Goal: Task Accomplishment & Management: Complete application form

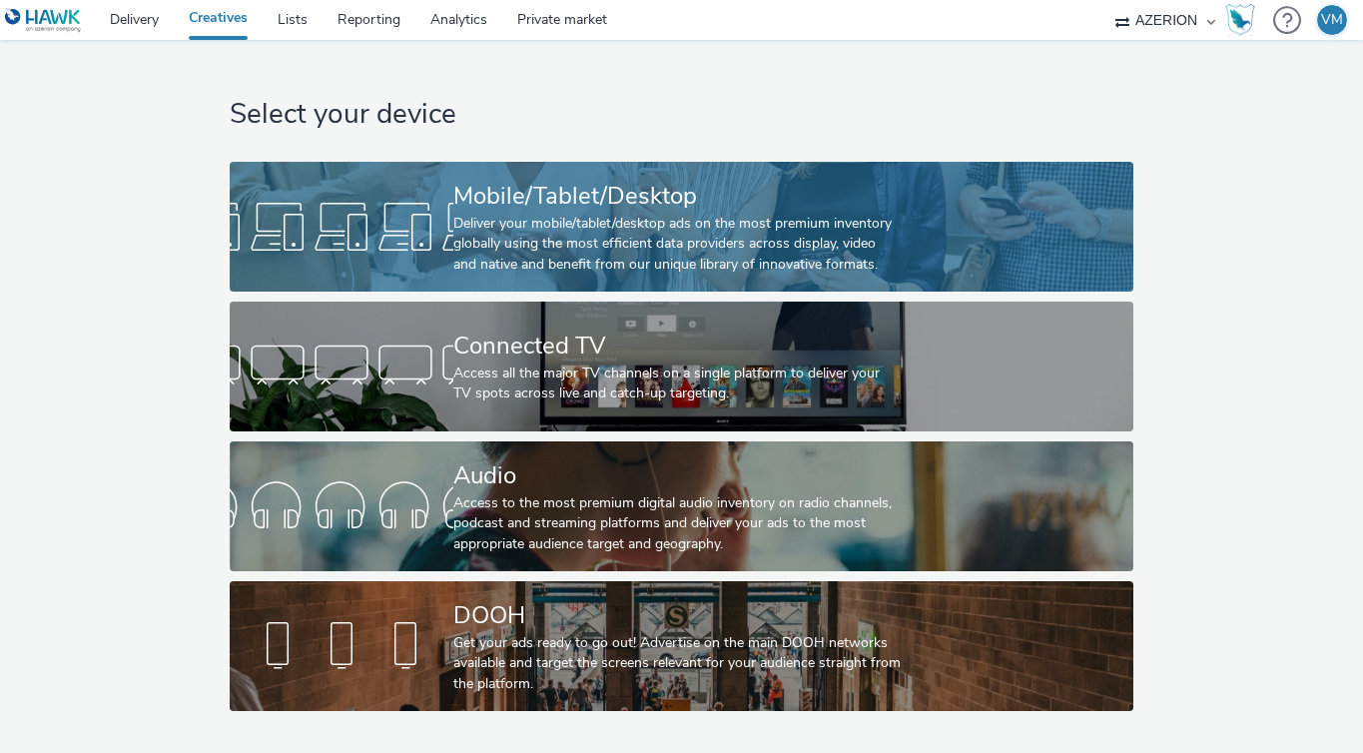
click at [519, 211] on div "Mobile/Tablet/Desktop" at bounding box center [677, 196] width 448 height 35
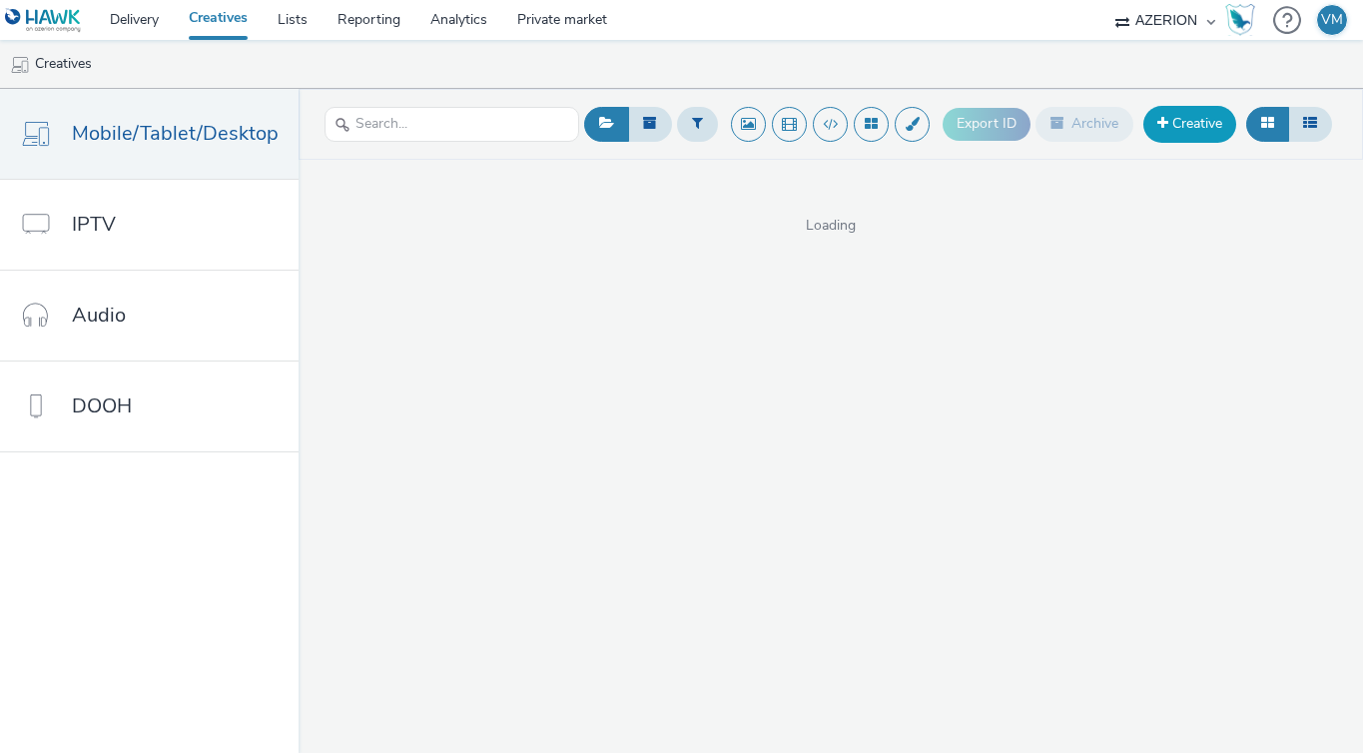
click at [1164, 121] on span at bounding box center [1162, 123] width 11 height 14
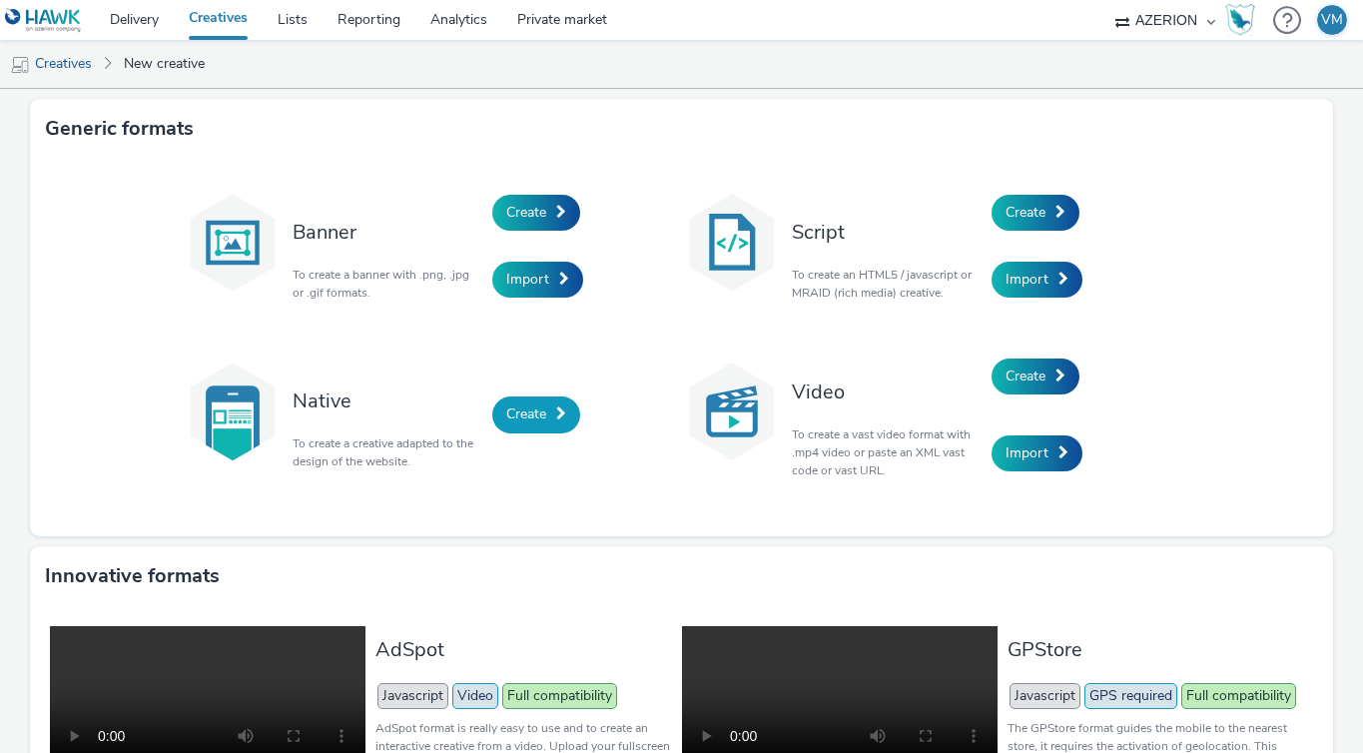
click at [535, 418] on span "Create" at bounding box center [526, 413] width 40 height 19
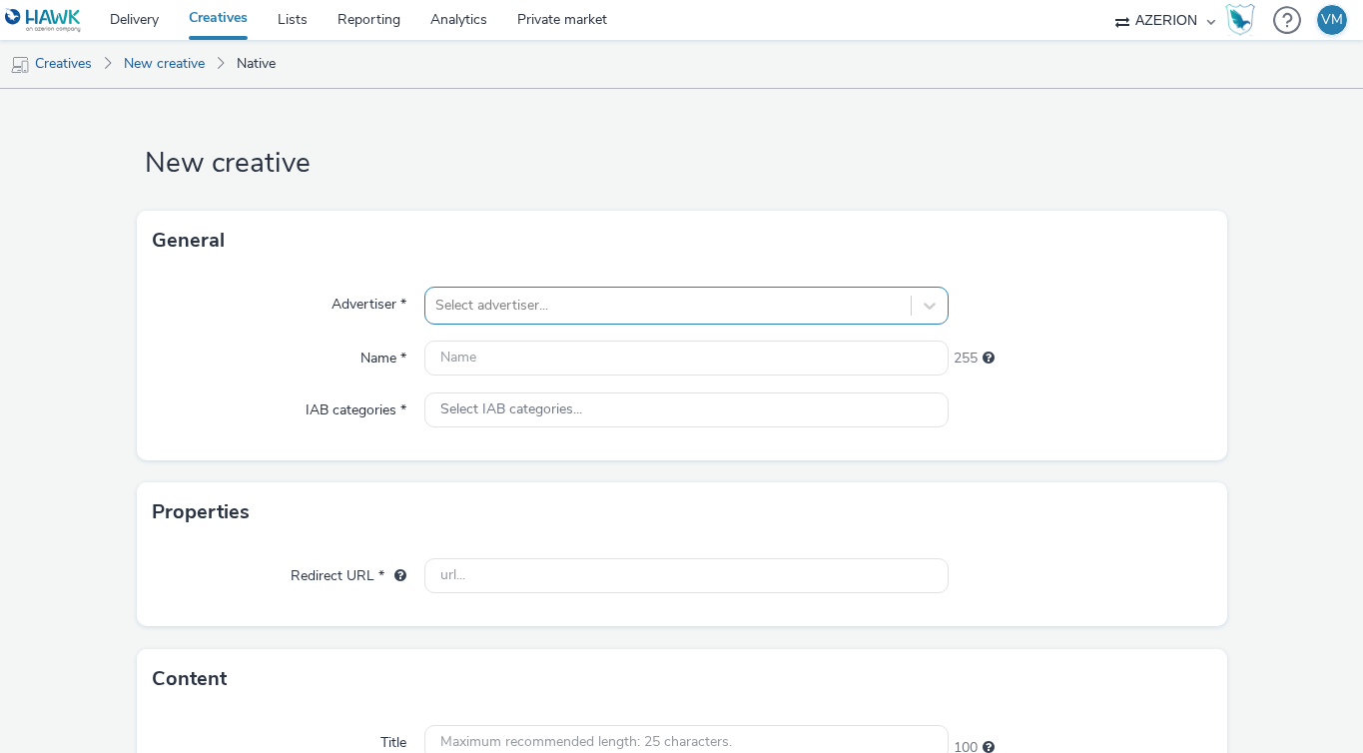
click at [514, 311] on div at bounding box center [667, 306] width 465 height 24
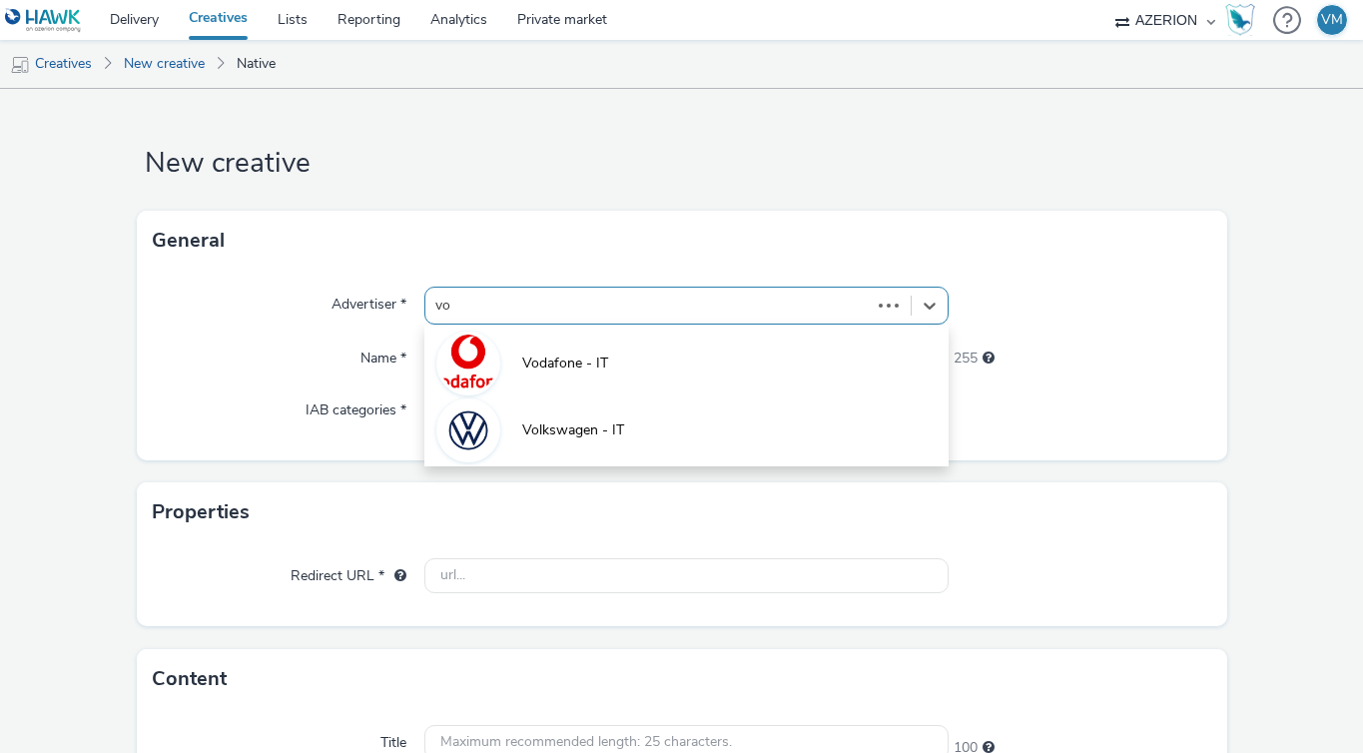
type input "vol"
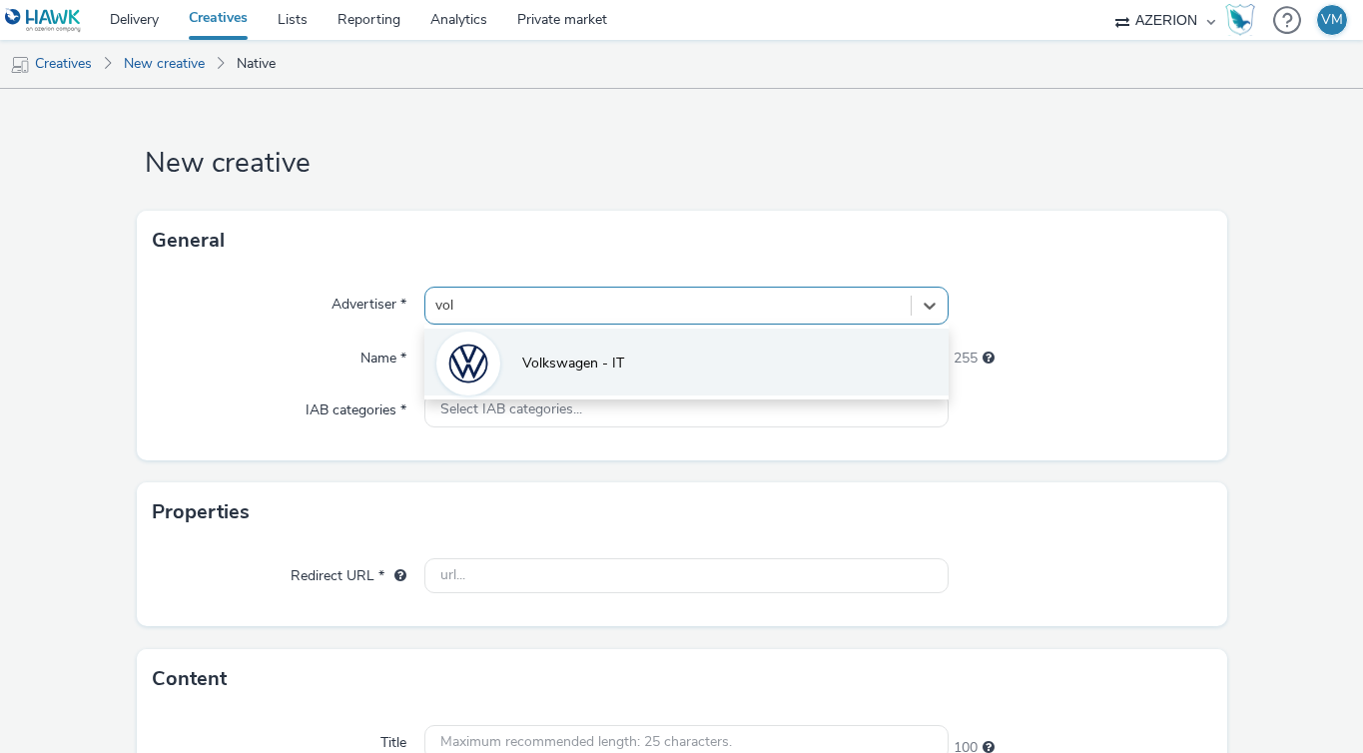
click at [549, 366] on span "Volkswagen - IT" at bounding box center [573, 363] width 102 height 20
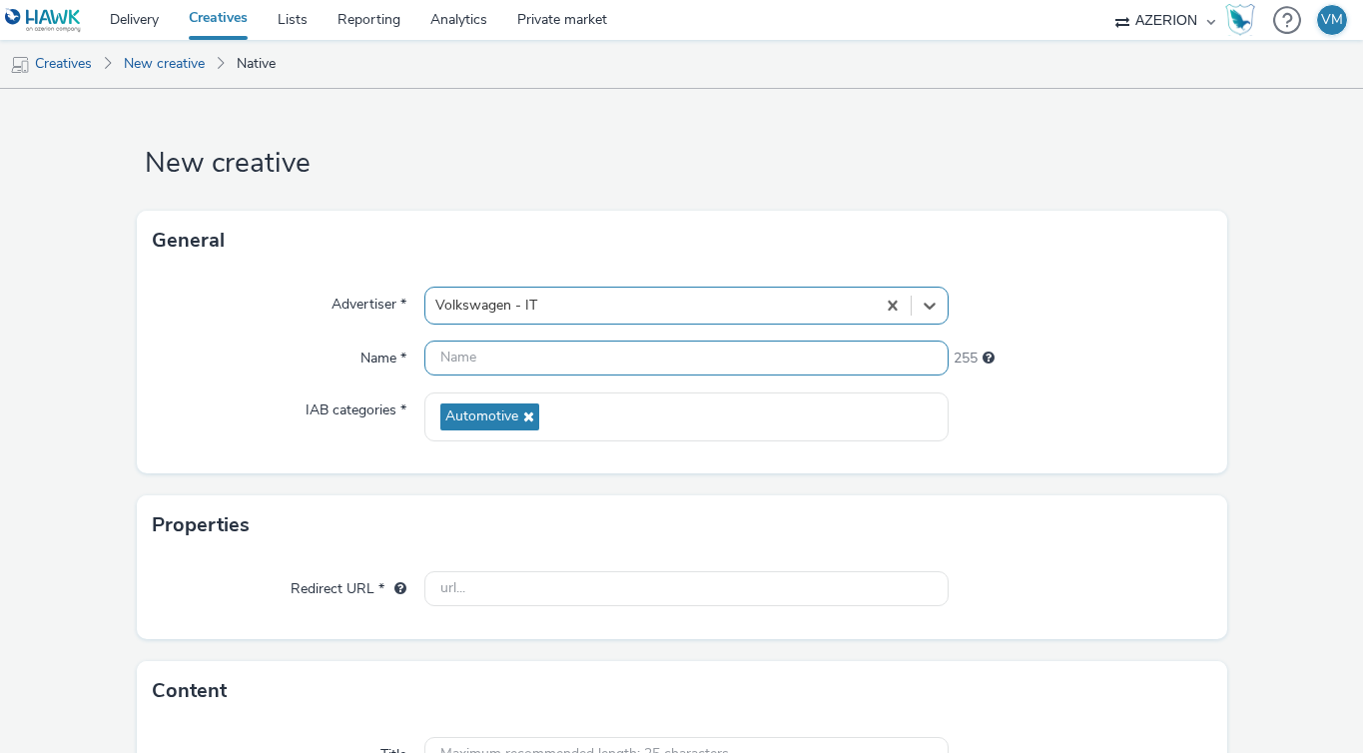
click at [480, 364] on input "text" at bounding box center [686, 357] width 524 height 35
paste input "opp-00083652"
click at [438, 358] on input "opp-00083652" at bounding box center [686, 357] width 524 height 35
paste input "IT_Direct_PHD_VW_T-ROC_CPUV_Ott_Q4_25"
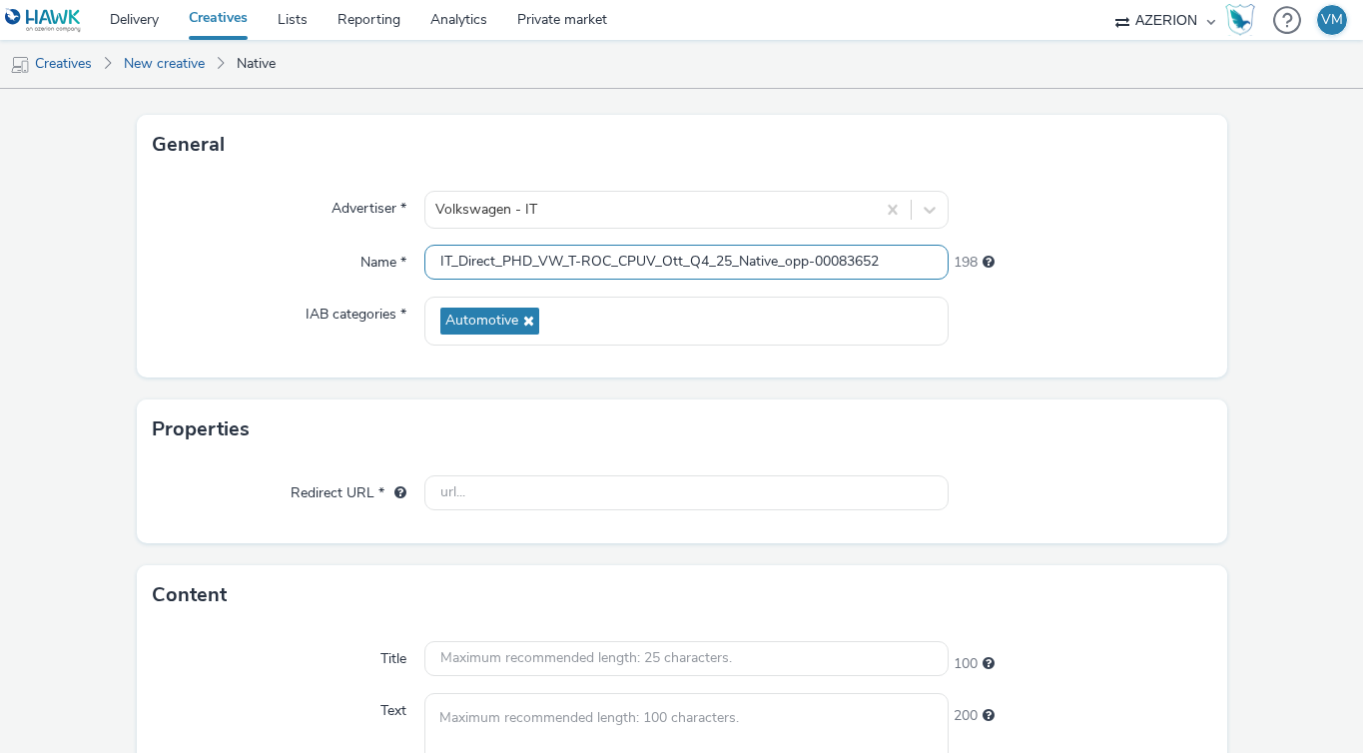
scroll to position [270, 0]
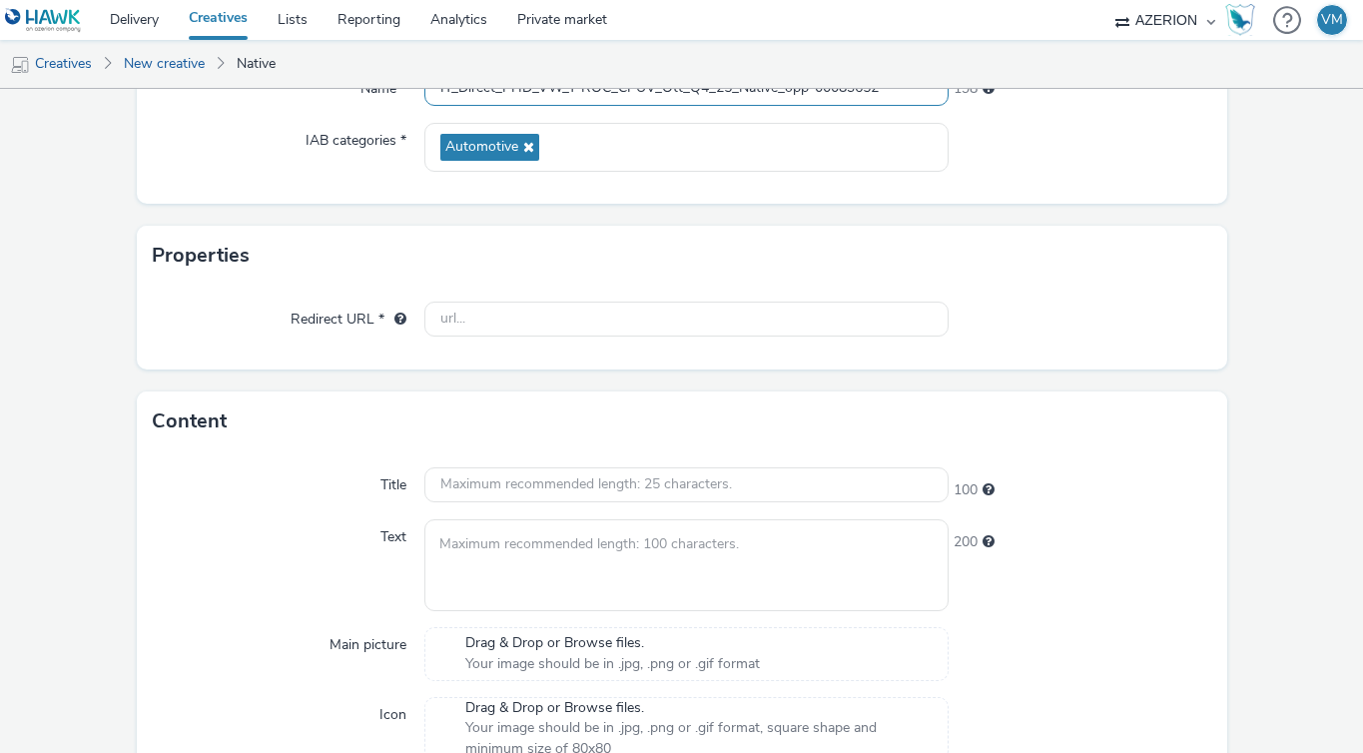
type input "IT_Direct_PHD_VW_T-ROC_CPUV_Ott_Q4_25_Native_opp-00083652"
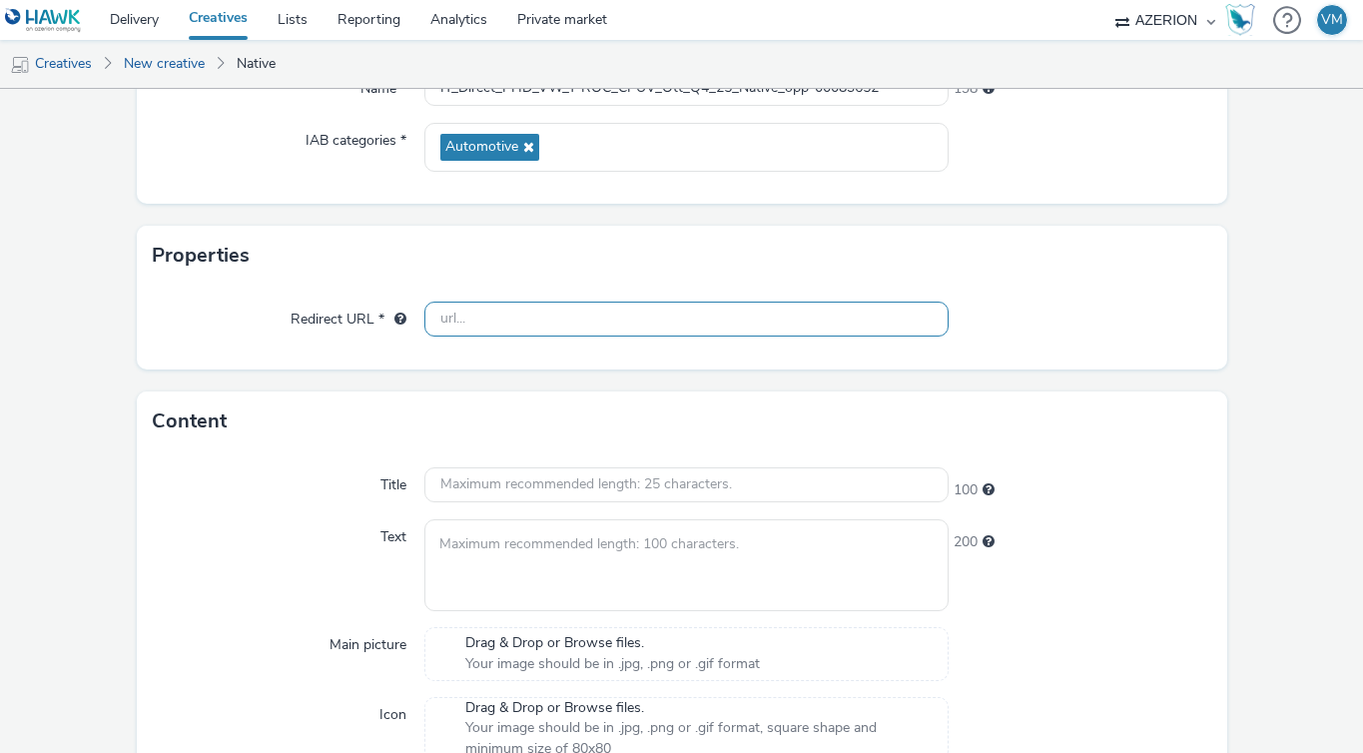
click at [498, 309] on input "text" at bounding box center [686, 319] width 524 height 35
paste input "https://[DOMAIN_NAME]/ddm/trackclk/N768950.3779690OMG_AZERION/B34317848.4310515…"
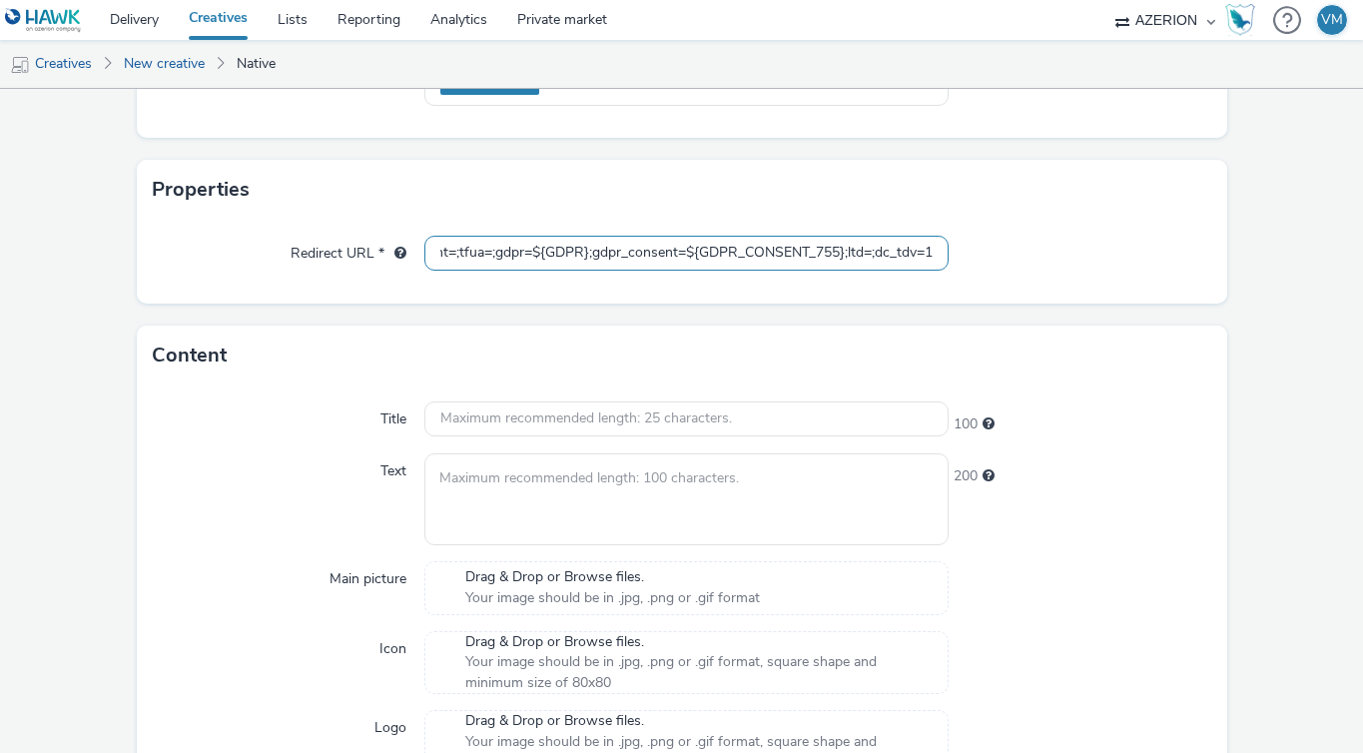
scroll to position [403, 0]
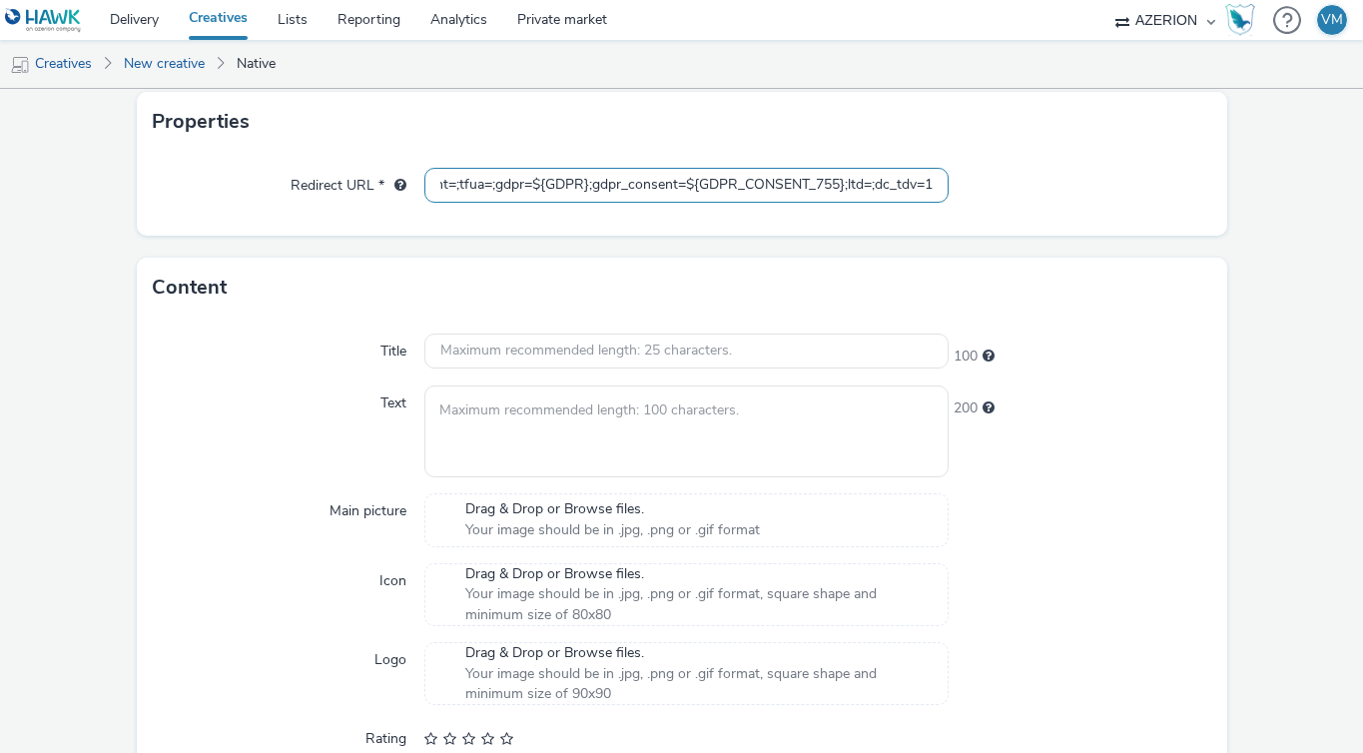
type input "https://[DOMAIN_NAME]/ddm/trackclk/N768950.3779690OMG_AZERION/B34317848.4310515…"
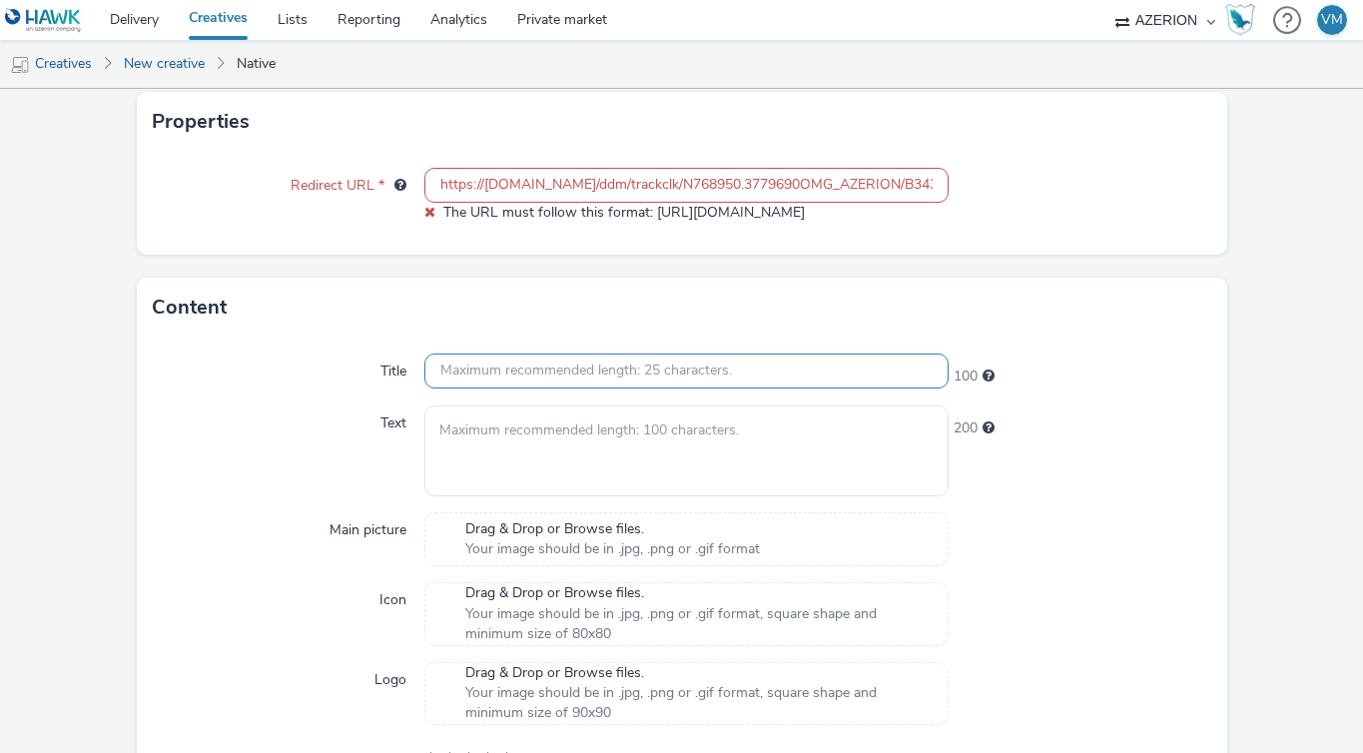
click at [503, 373] on input "text" at bounding box center [686, 370] width 524 height 35
paste input "Scopri Volkswagen T-Roc."
type input "Scopri Volkswagen T-Roc."
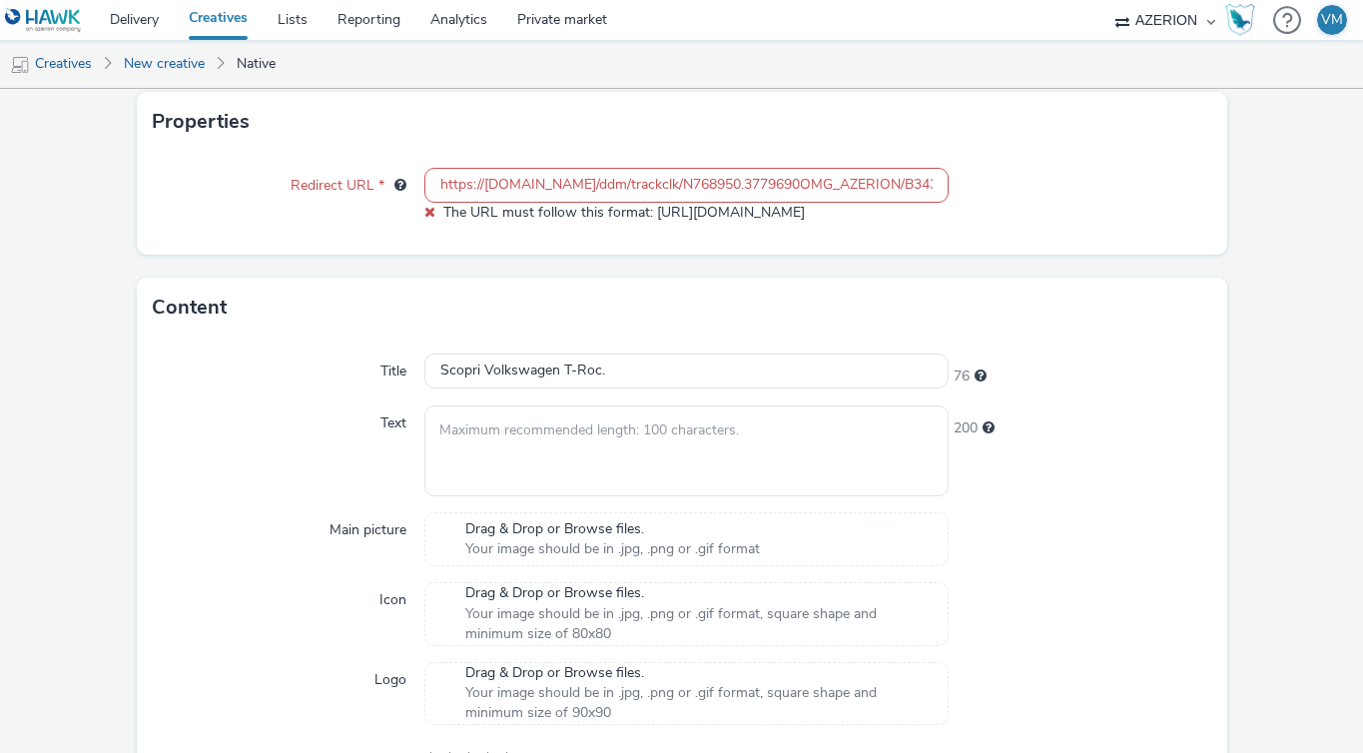
click at [437, 184] on input "https://[DOMAIN_NAME]/ddm/trackclk/N768950.3779690OMG_AZERION/B34317848.4310515…" at bounding box center [686, 185] width 524 height 35
click at [697, 236] on div "Redirect URL * https://[DOMAIN_NAME]/ddm/trackclk/N768950.3779690OMG_AZERION/B3…" at bounding box center [682, 203] width 1090 height 103
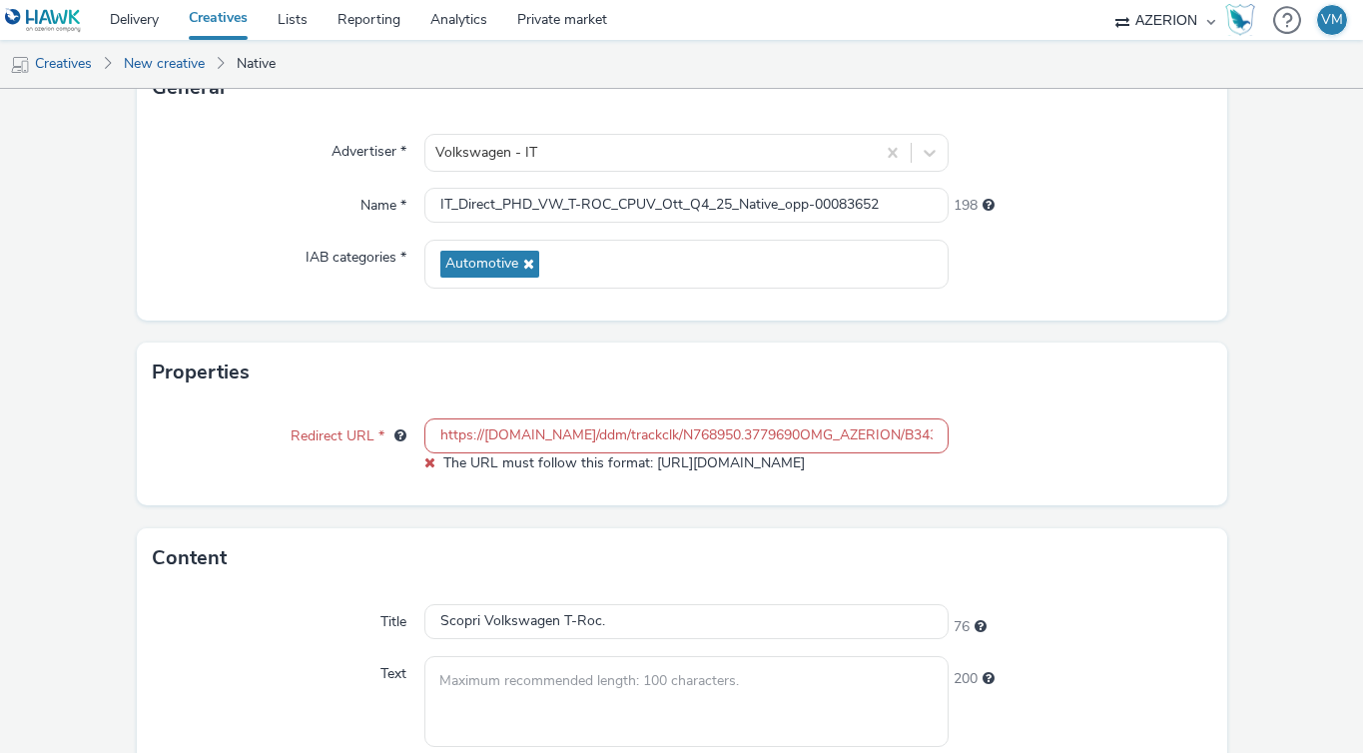
scroll to position [86, 0]
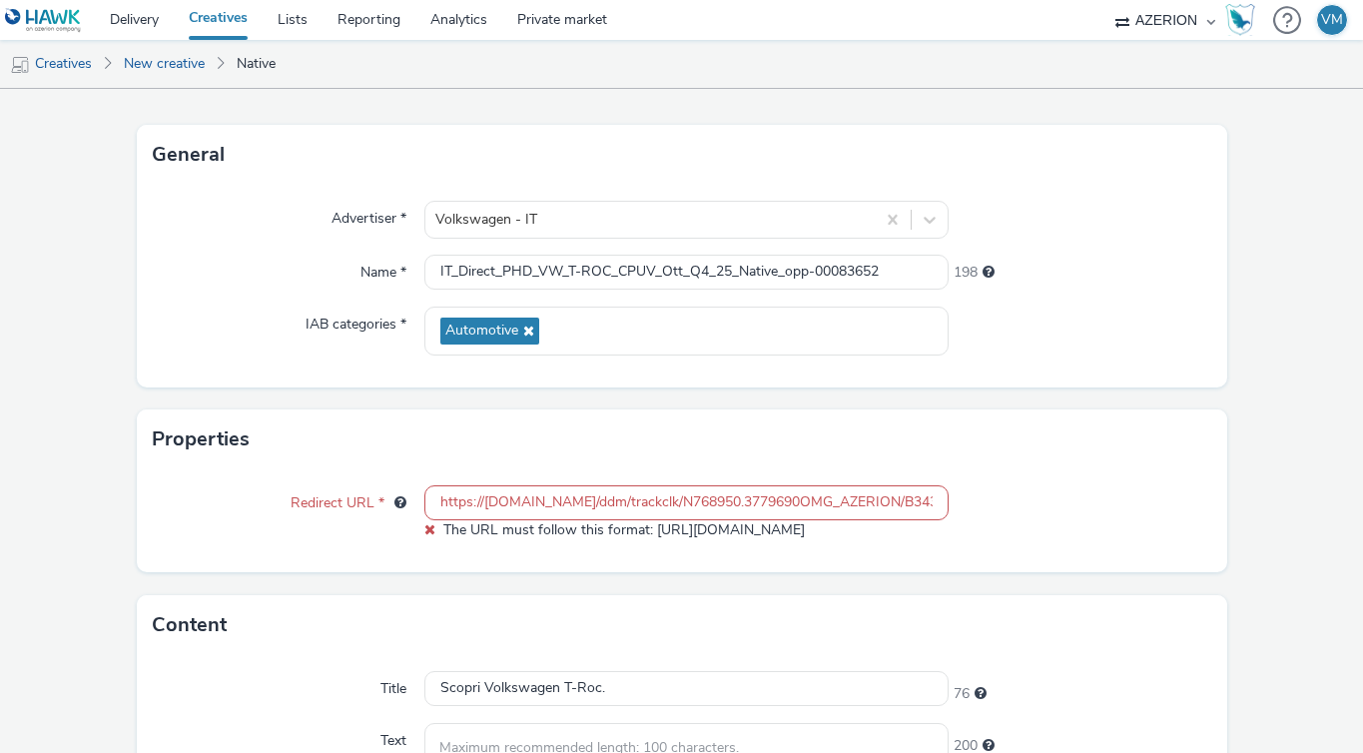
click at [462, 499] on input "https://[DOMAIN_NAME]/ddm/trackclk/N768950.3779690OMG_AZERION/B34317848.4310515…" at bounding box center [686, 502] width 524 height 35
click at [444, 581] on form "New creative General Advertiser * Volkswagen - IT Name * IT_Direct_PHD_VW_T-ROC…" at bounding box center [681, 653] width 1363 height 1301
click at [535, 503] on input "https://[DOMAIN_NAME]/ddm/trackclk/N768950.3779690OMG_AZERION/B34317848.4310515…" at bounding box center [686, 502] width 524 height 35
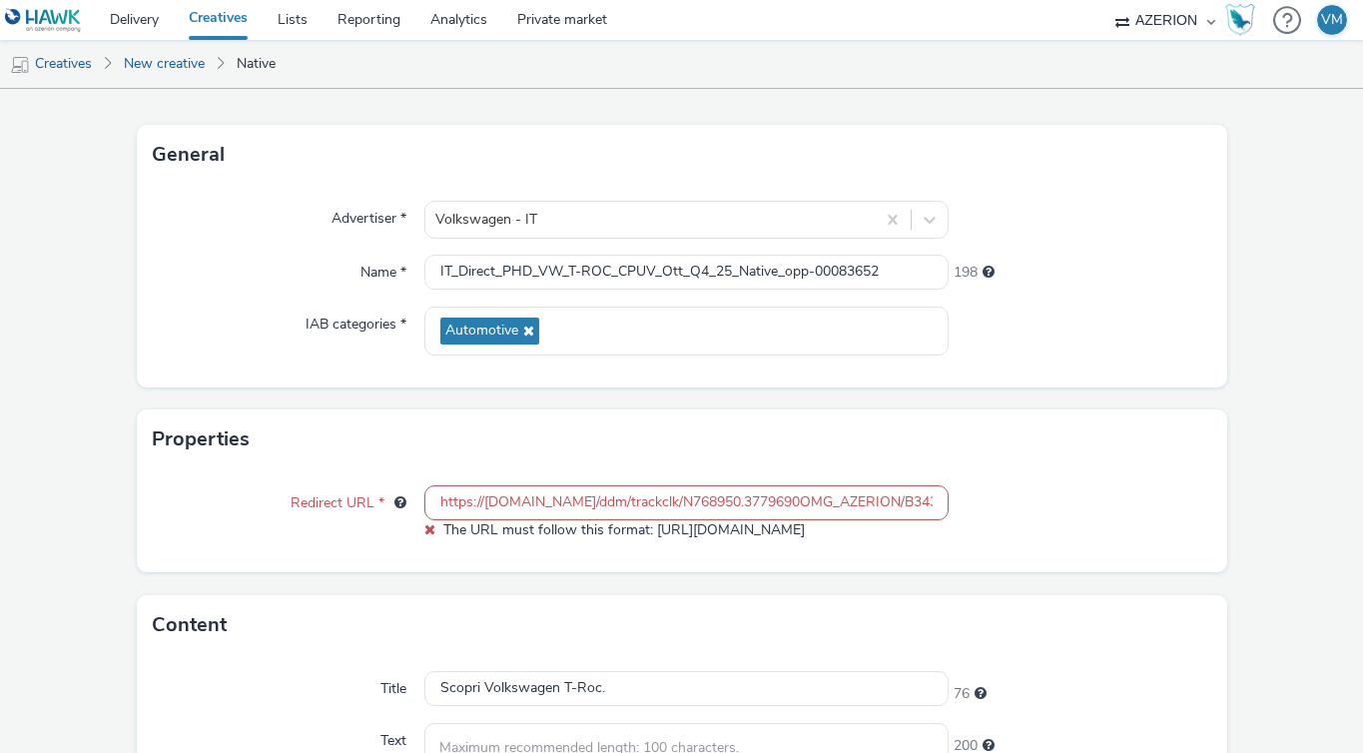
click at [511, 486] on input "https://[DOMAIN_NAME]/ddm/trackclk/N768950.3779690OMG_AZERION/B34317848.4310515…" at bounding box center [686, 502] width 524 height 35
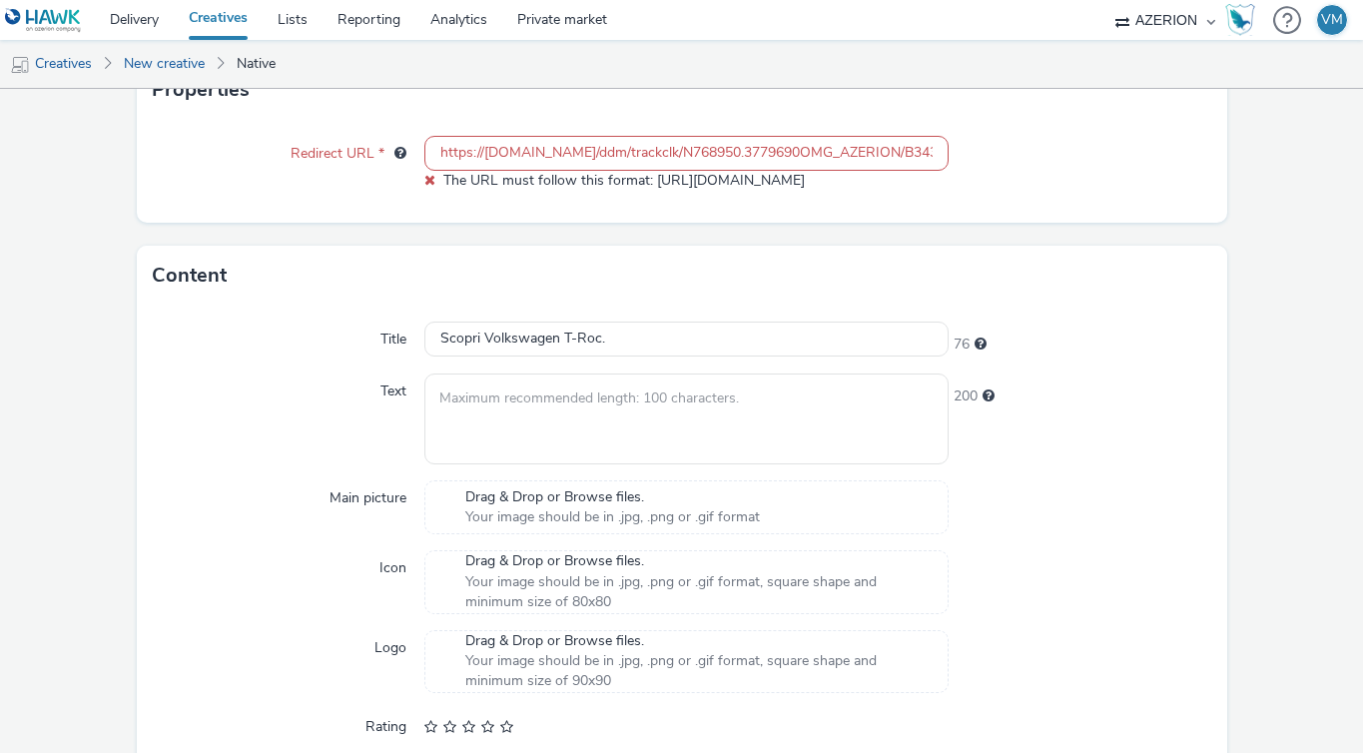
scroll to position [0, 0]
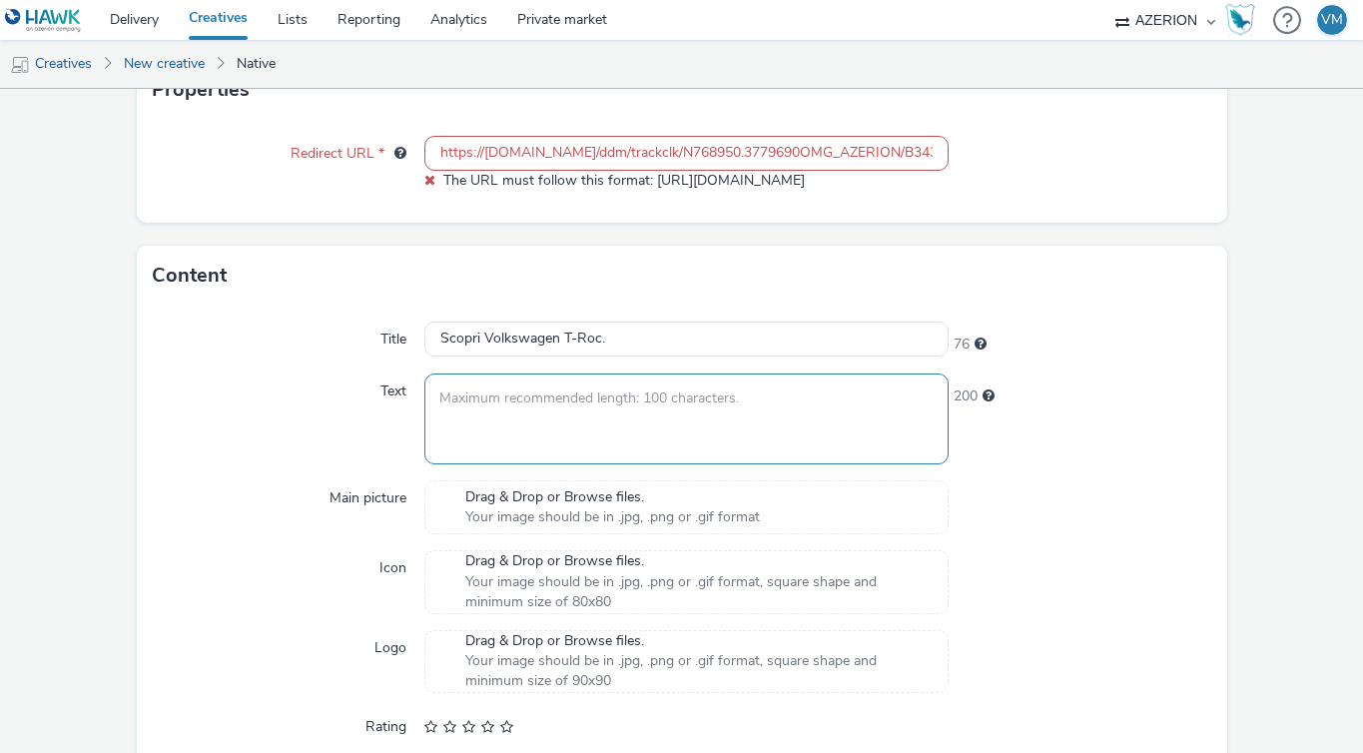
click at [592, 427] on textarea at bounding box center [686, 418] width 524 height 91
paste textarea "Da 159 € al mese, TAN 5,99%, TAEG 7,20%, 36 mesi, Anticipo 4.500 €, 30.000 km e…"
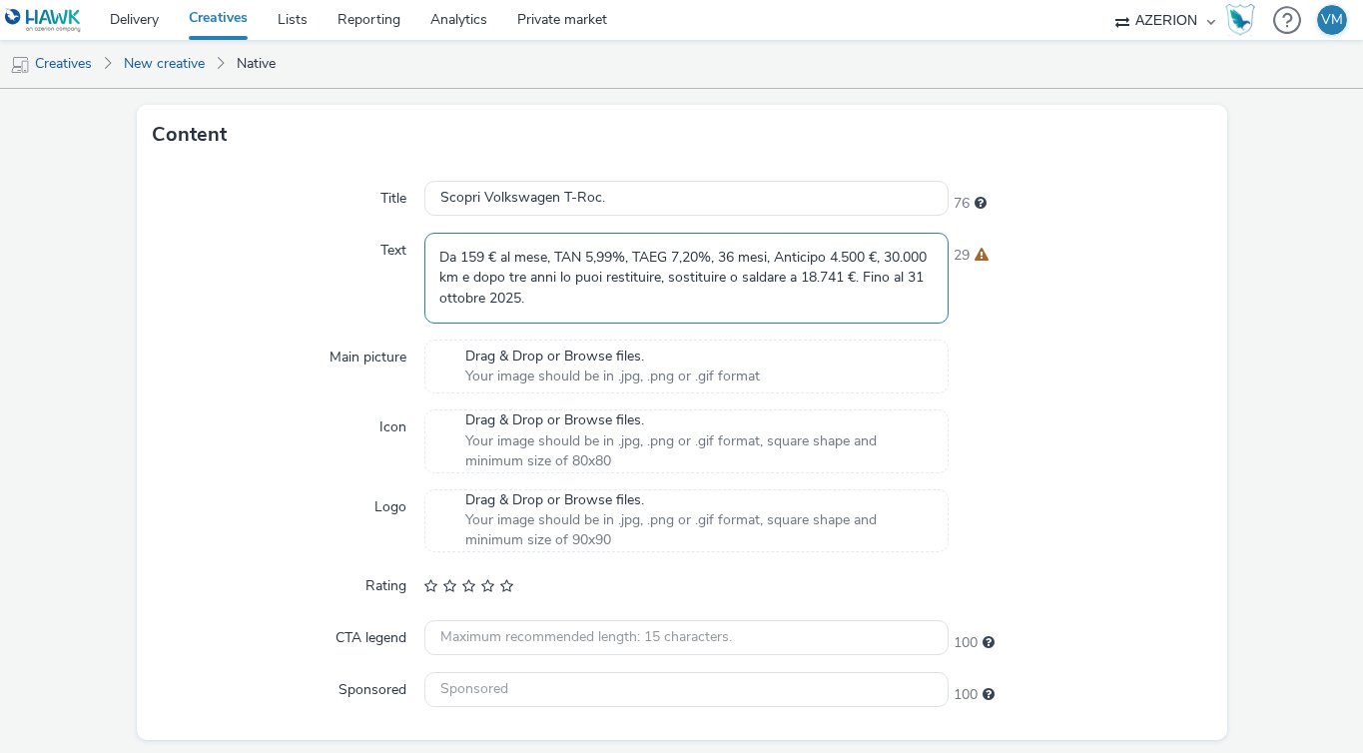
scroll to position [576, 0]
type textarea "Da 159 € al mese, TAN 5,99%, TAEG 7,20%, 36 mesi, Anticipo 4.500 €, 30.000 km e…"
click at [557, 375] on span "Your image should be in .jpg, .png or .gif format" at bounding box center [612, 376] width 295 height 20
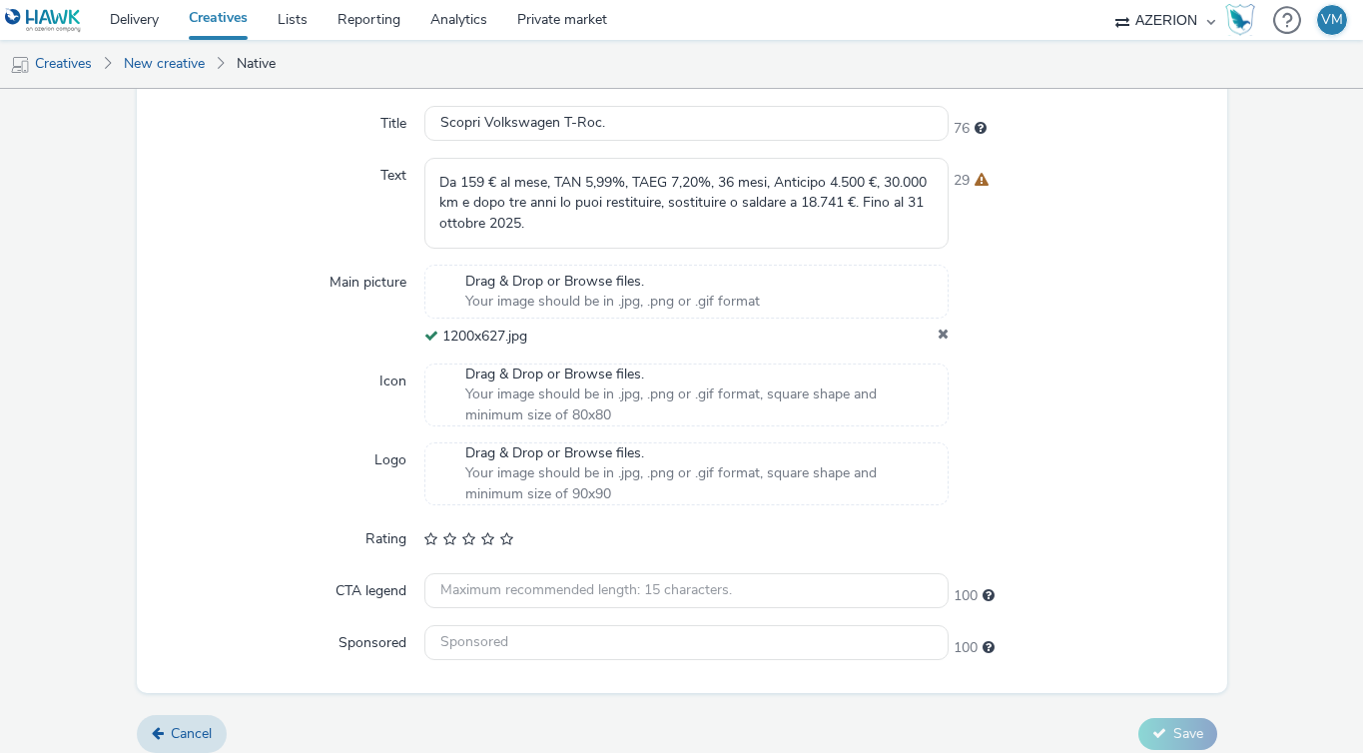
scroll to position [666, 0]
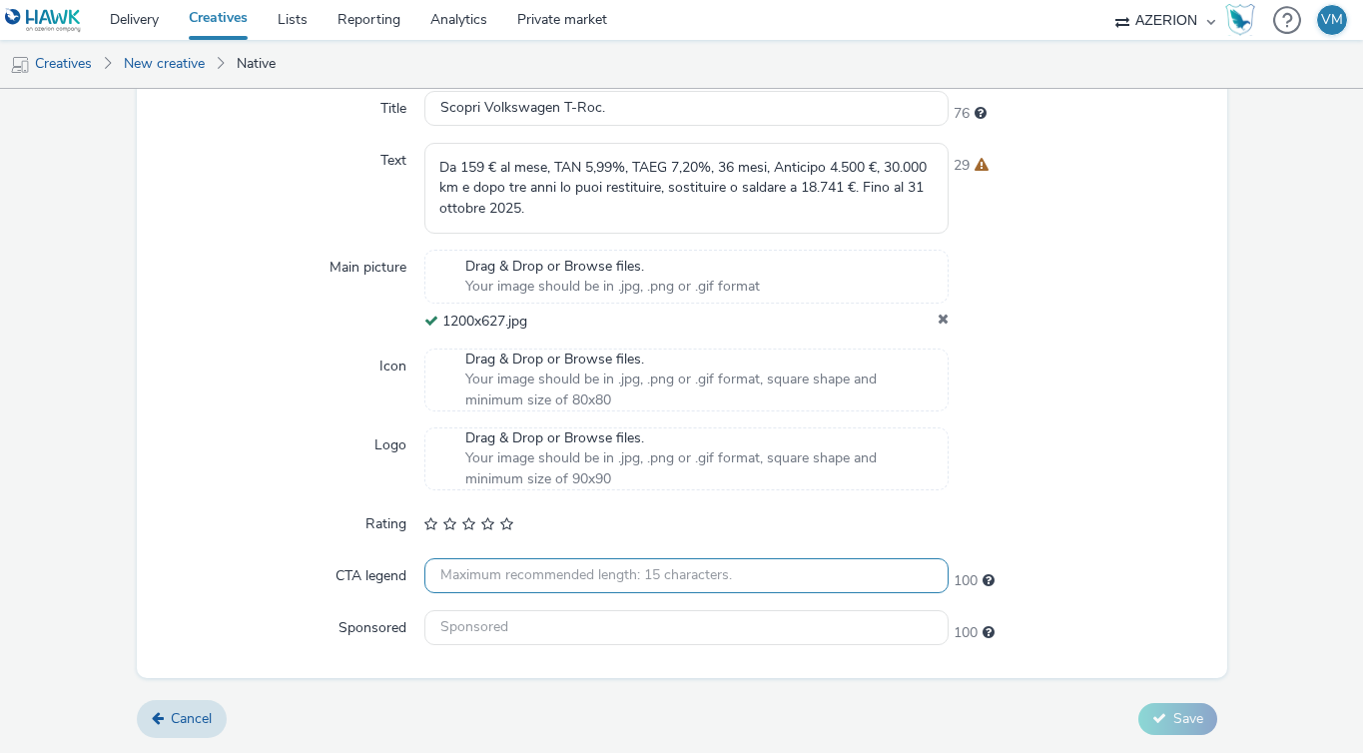
click at [582, 579] on input "text" at bounding box center [686, 575] width 524 height 35
type input "Scopri di più"
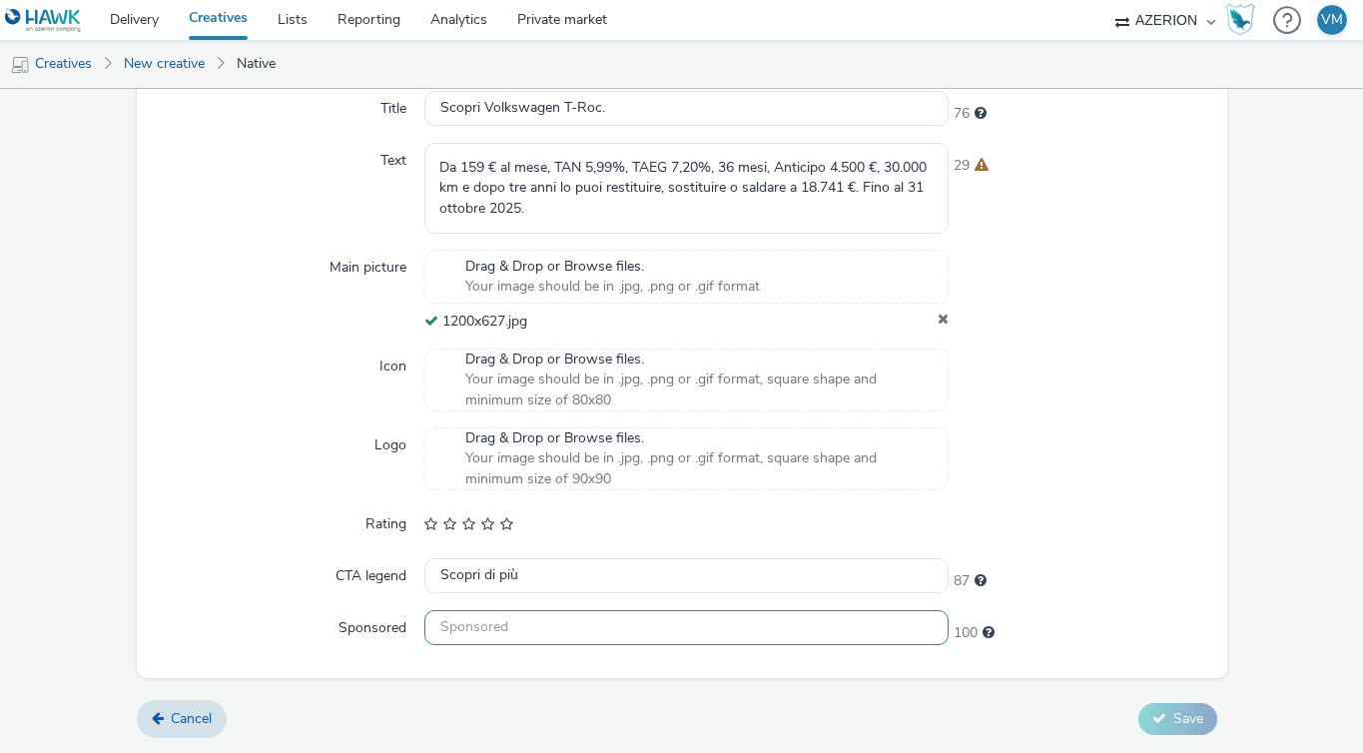
click at [559, 621] on input "text" at bounding box center [686, 627] width 524 height 35
type input "Volkswagen"
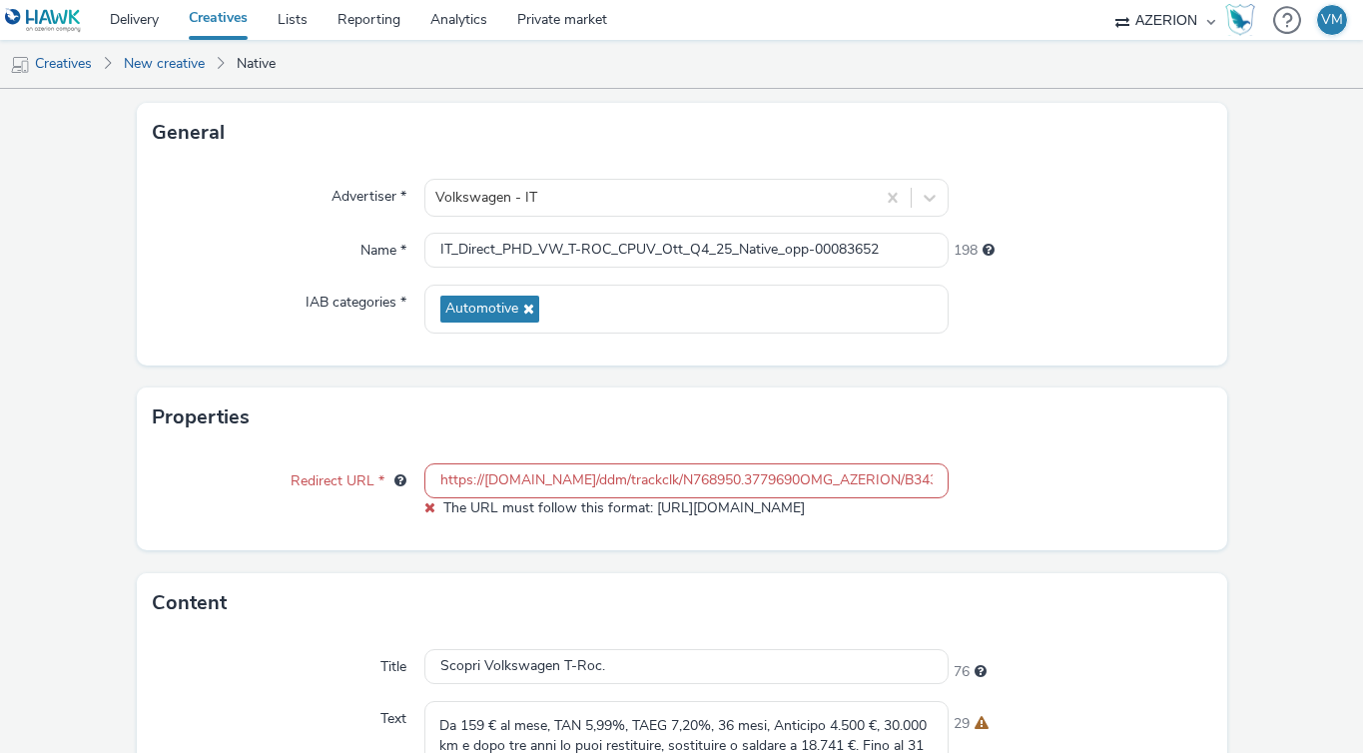
scroll to position [107, 0]
click at [844, 484] on input "https://[DOMAIN_NAME]/ddm/trackclk/N768950.3779690OMG_AZERION/B34317848.4310515…" at bounding box center [686, 481] width 524 height 35
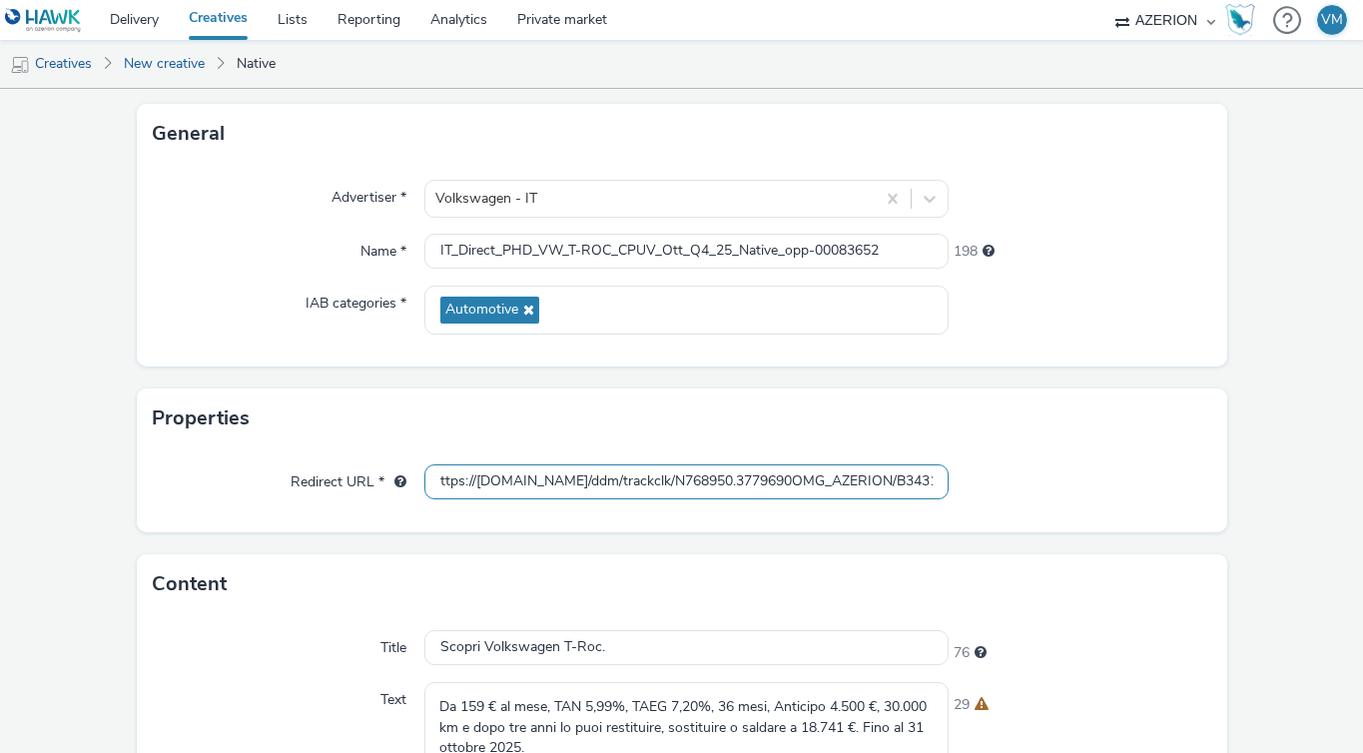
type input "https://[DOMAIN_NAME]/ddm/trackclk/N768950.3779690OMG_AZERION/B34317848.4310515…"
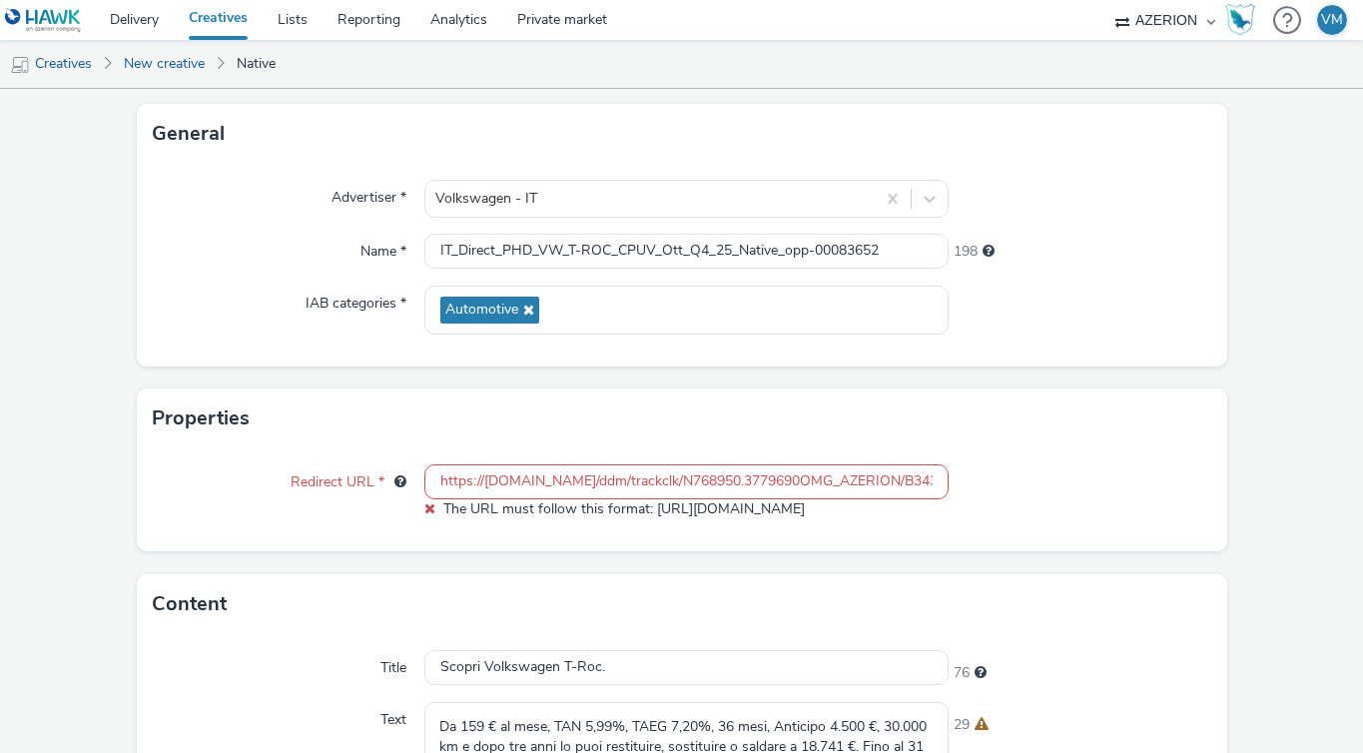
click at [1020, 518] on div "Redirect URL * https://[DOMAIN_NAME]/ddm/trackclk/N768950.3779690OMG_AZERION/B3…" at bounding box center [682, 499] width 1090 height 103
click at [621, 482] on input "https://[DOMAIN_NAME]/ddm/trackclk/N768950.3779690OMG_AZERION/B34317848.4310515…" at bounding box center [686, 481] width 524 height 35
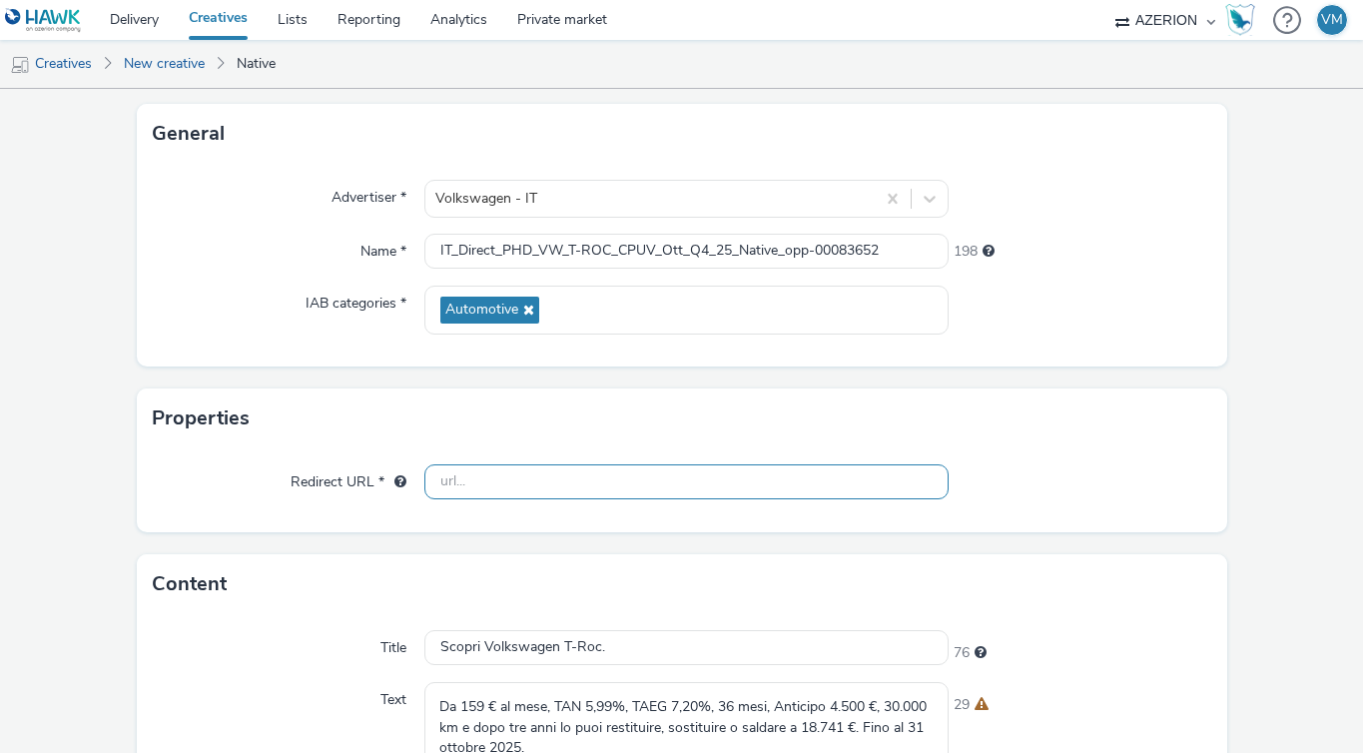
click at [579, 498] on input "text" at bounding box center [686, 481] width 524 height 35
click at [483, 485] on input "text" at bounding box center [686, 481] width 524 height 35
paste input "https://[DOMAIN_NAME]/ddm/trackclk/N768950.3779690OMG_AZERION/B34317848.4310515…"
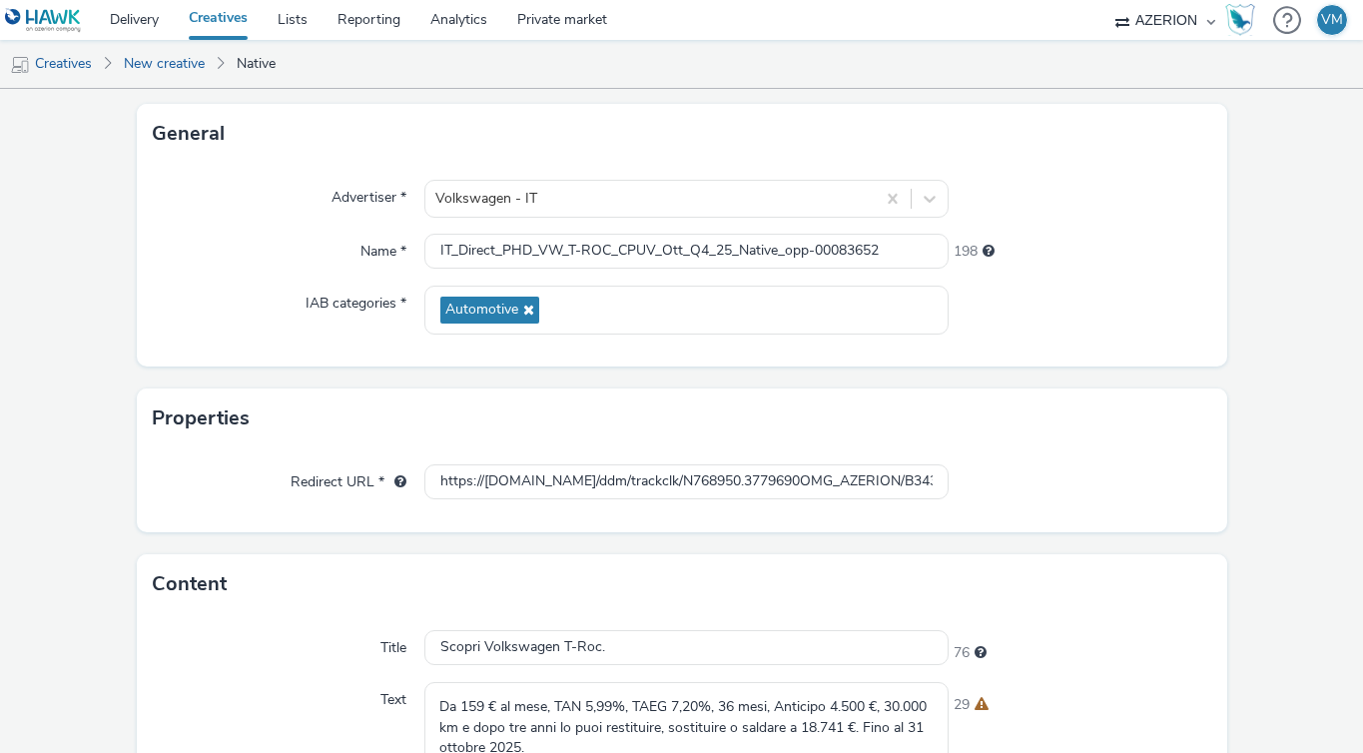
click at [514, 551] on form "New creative General Advertiser * Volkswagen - IT Name * IT_Direct_PHD_VW_T-ROC…" at bounding box center [681, 637] width 1363 height 1310
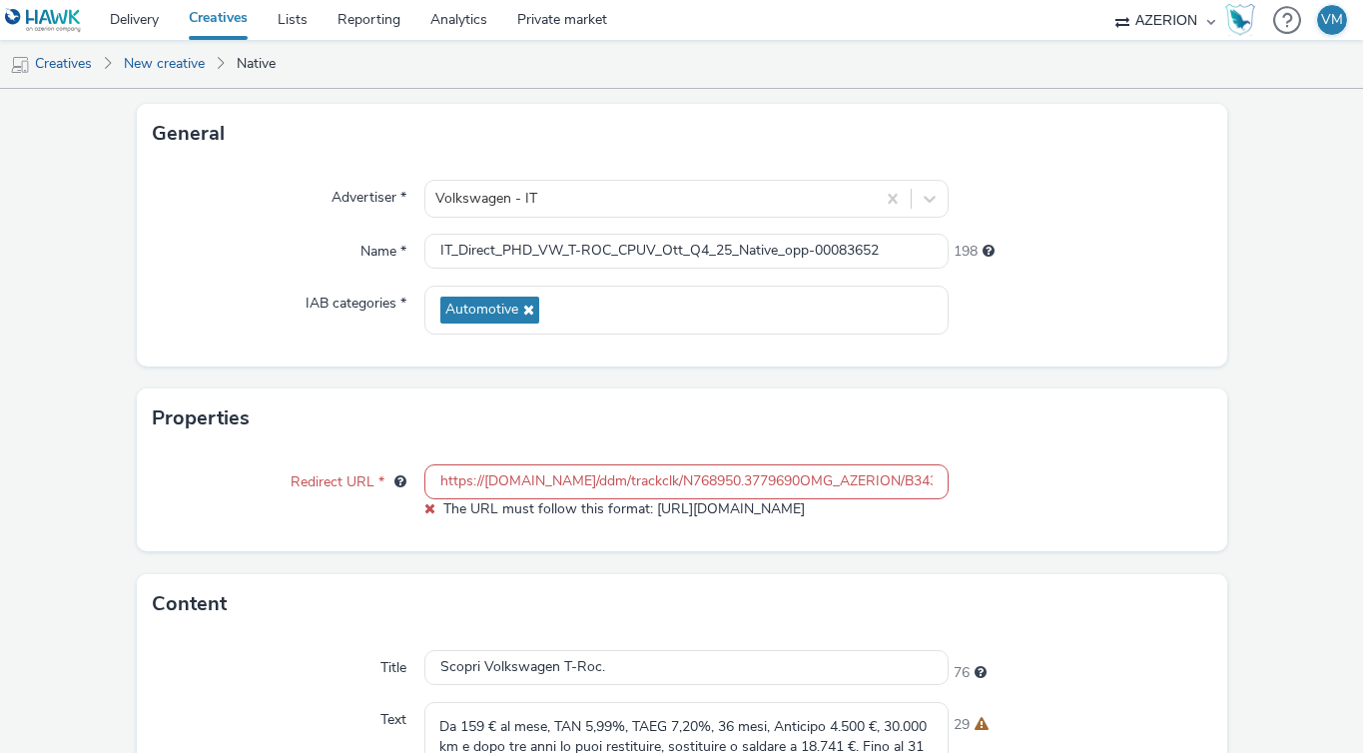
click at [607, 489] on input "https://[DOMAIN_NAME]/ddm/trackclk/N768950.3779690OMG_AZERION/B34317848.4310515…" at bounding box center [686, 481] width 524 height 35
paste input "https://[DOMAIN_NAME]/ddm/trackclk/N768950.3779690OMG_AZERION/B34317848.4310515…"
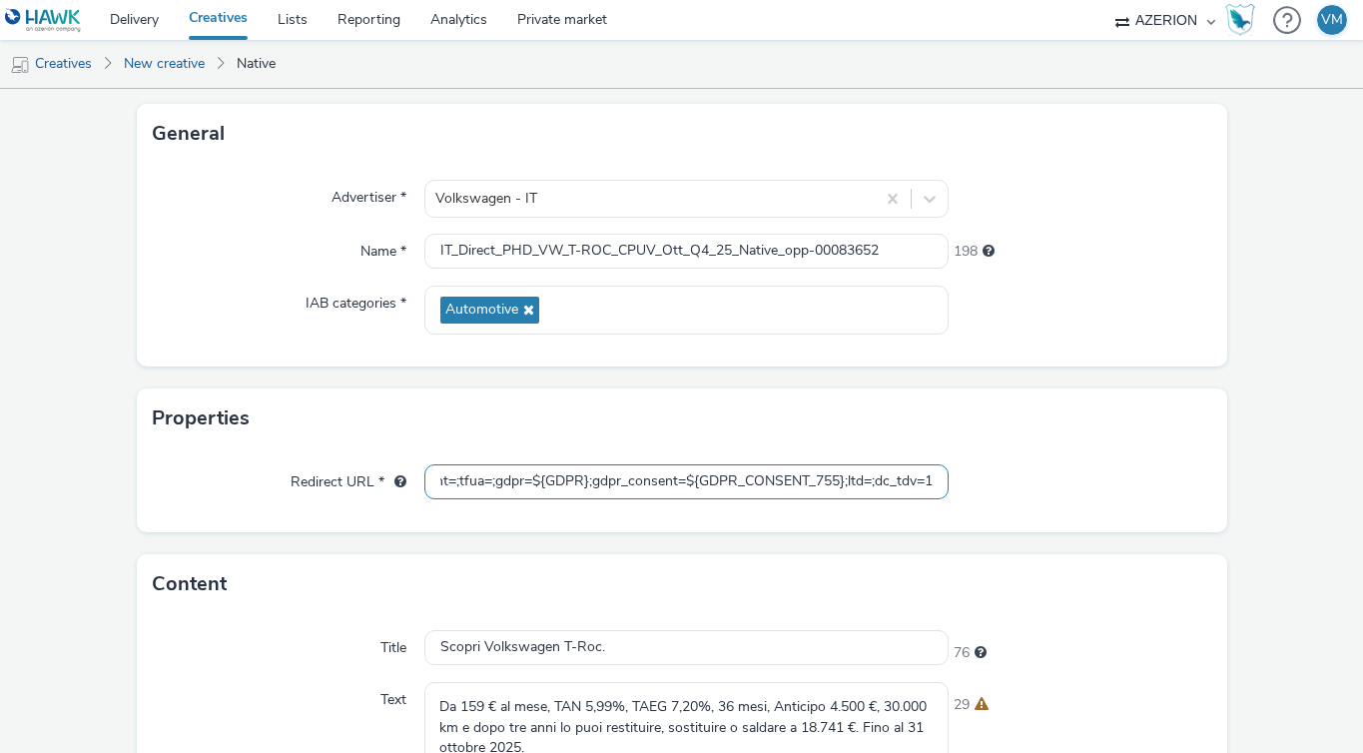
paste input "https://[DOMAIN_NAME]/ddm/trackclk/N768950.3779690OMG_AZERION/B34317848.4310515…"
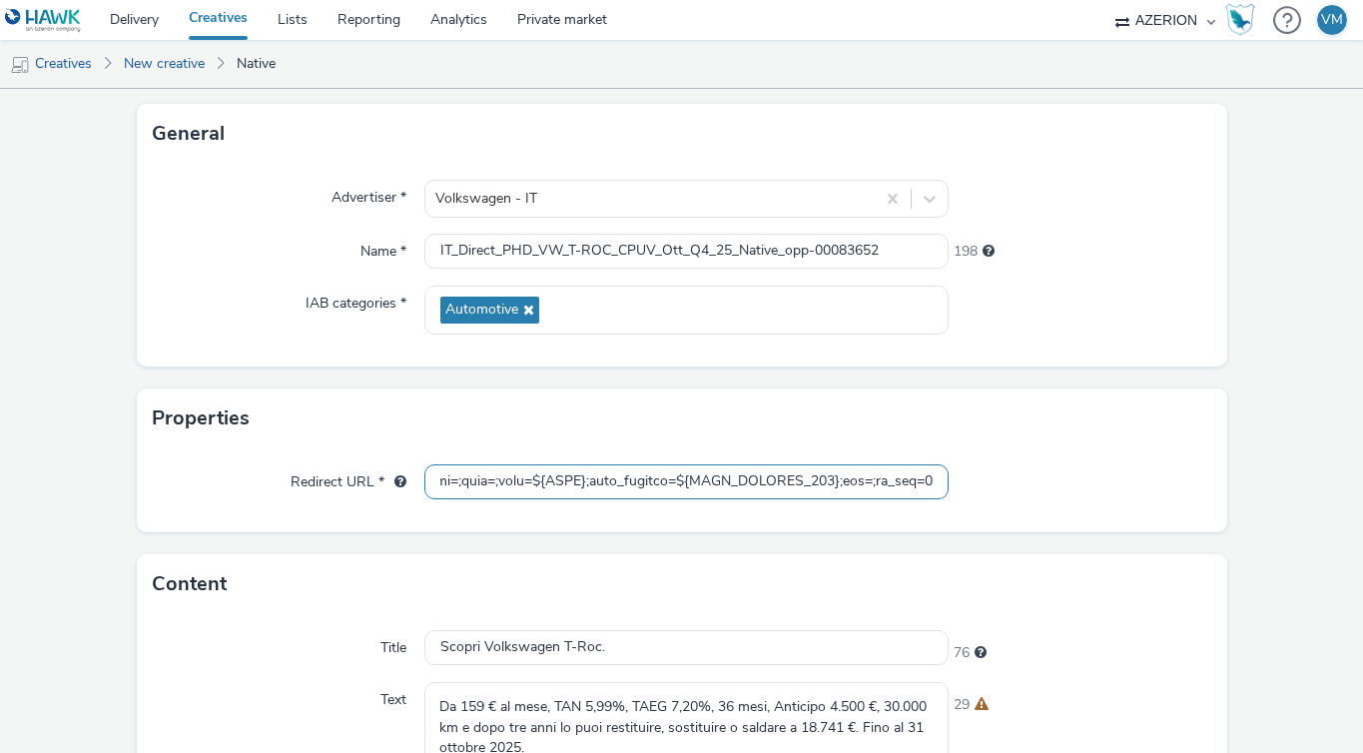
paste input "https://[DOMAIN_NAME]/ddm/trackclk/N768950.3779690OMG_AZERION/B34317848.4310515…"
type input "https://[DOMAIN_NAME]/ddm/trackclk/N768950.3779690OMG_AZERION/B34317848.4310515…"
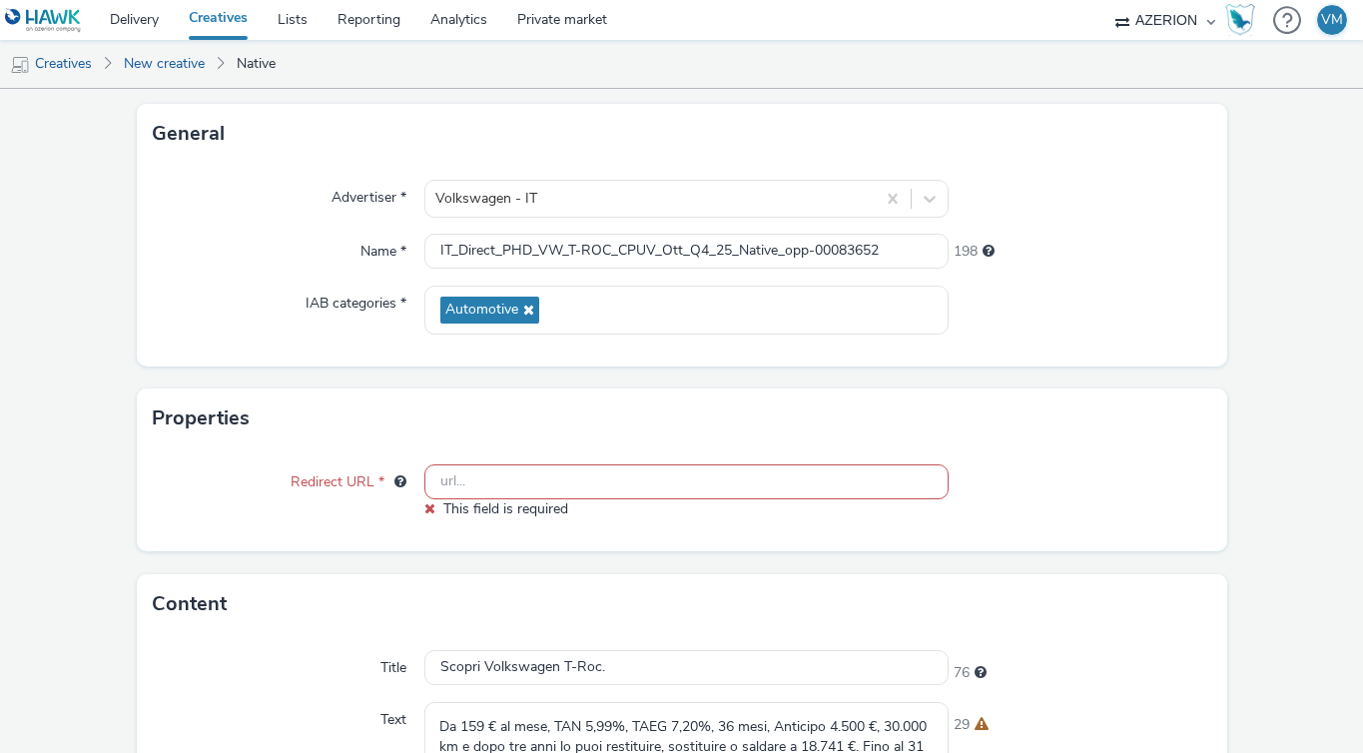
click at [534, 518] on div "Redirect URL * This field is required" at bounding box center [682, 499] width 1090 height 103
click at [482, 489] on input "text" at bounding box center [686, 481] width 524 height 35
click at [470, 489] on input "text" at bounding box center [686, 481] width 524 height 35
paste input "https://[DOMAIN_NAME]/ddm/trackclk/N768950.3779690OMG_AZERION/B34317848.4310515…"
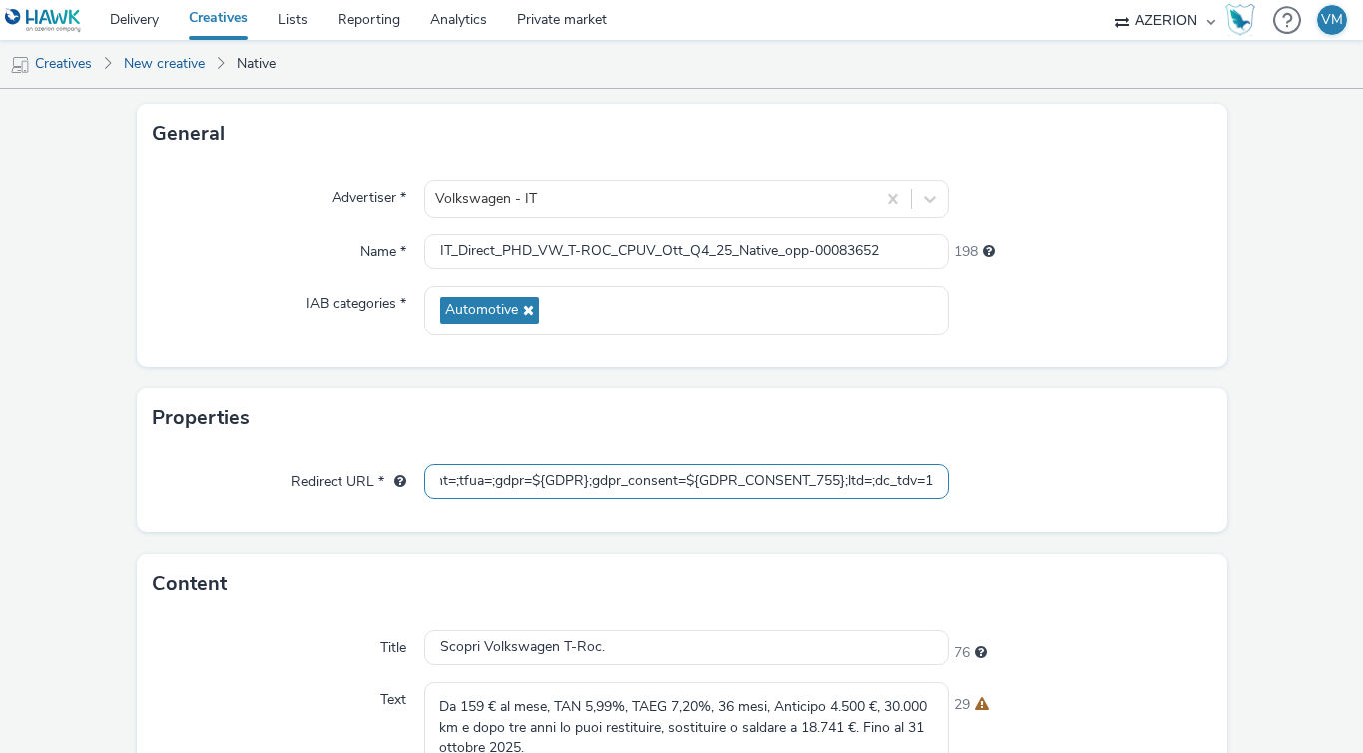
click at [584, 475] on input "https://[DOMAIN_NAME]/ddm/trackclk/N768950.3779690OMG_AZERION/B34317848.4310515…" at bounding box center [686, 481] width 524 height 35
drag, startPoint x: 843, startPoint y: 475, endPoint x: 843, endPoint y: 497, distance: 22.0
click at [843, 475] on input "https://[DOMAIN_NAME]/ddm/trackclk/N768950.3779690OMG_AZERION/B34317848.4310515…" at bounding box center [686, 481] width 524 height 35
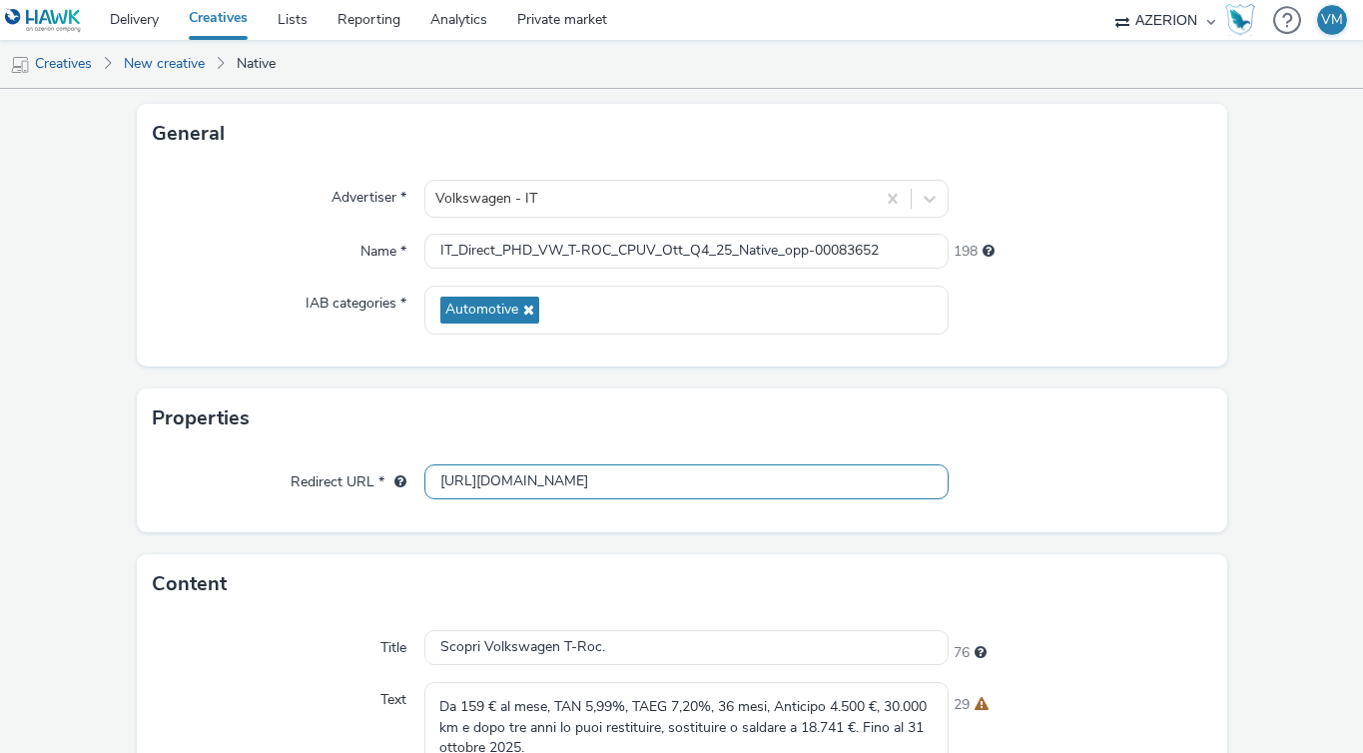
type input "[URL][DOMAIN_NAME]"
click at [1072, 416] on div "Properties" at bounding box center [682, 418] width 1090 height 60
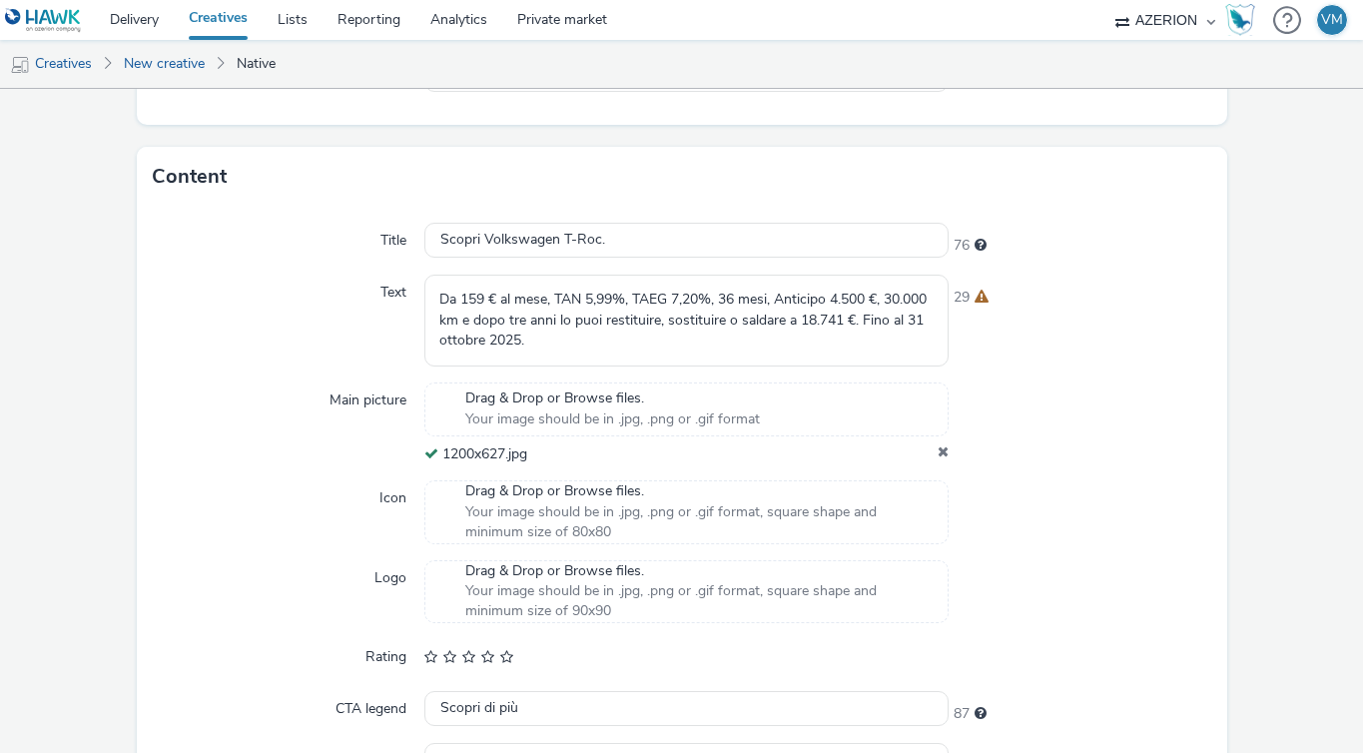
scroll to position [646, 0]
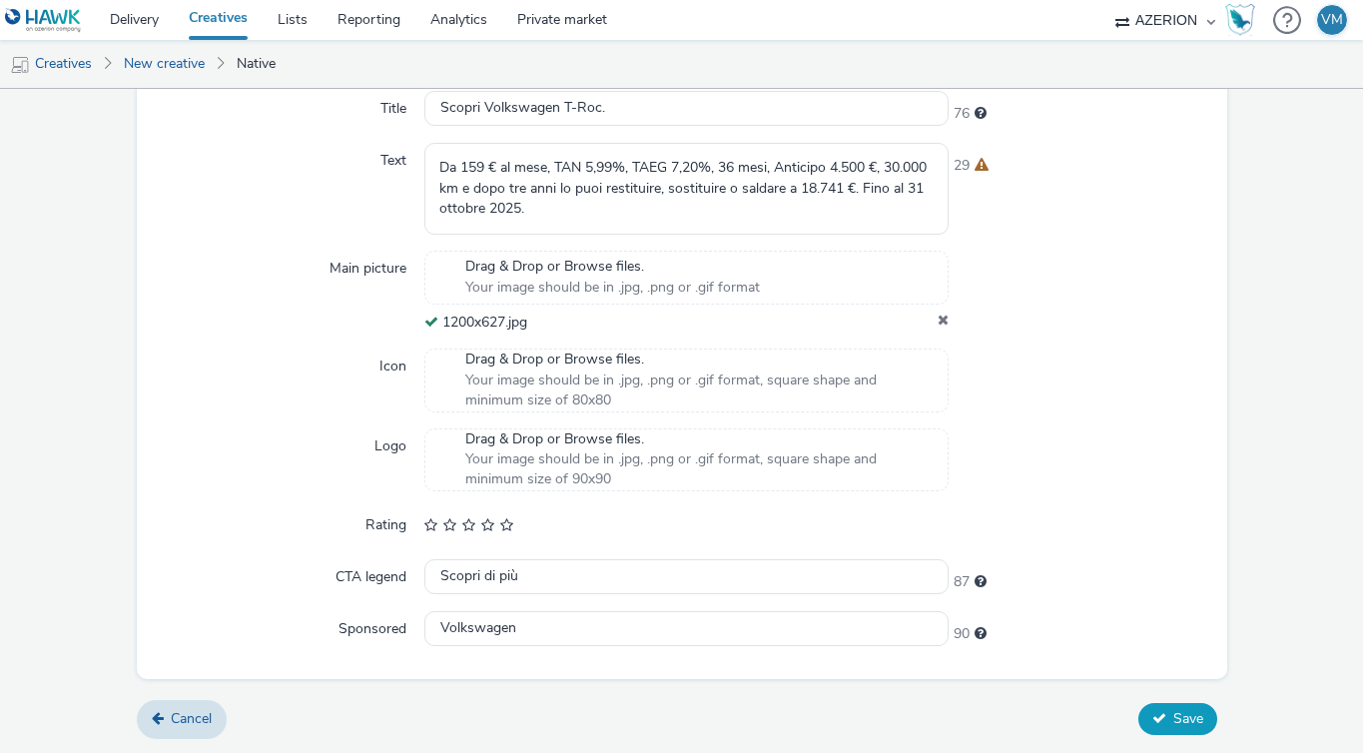
click at [1160, 711] on icon at bounding box center [1159, 718] width 14 height 14
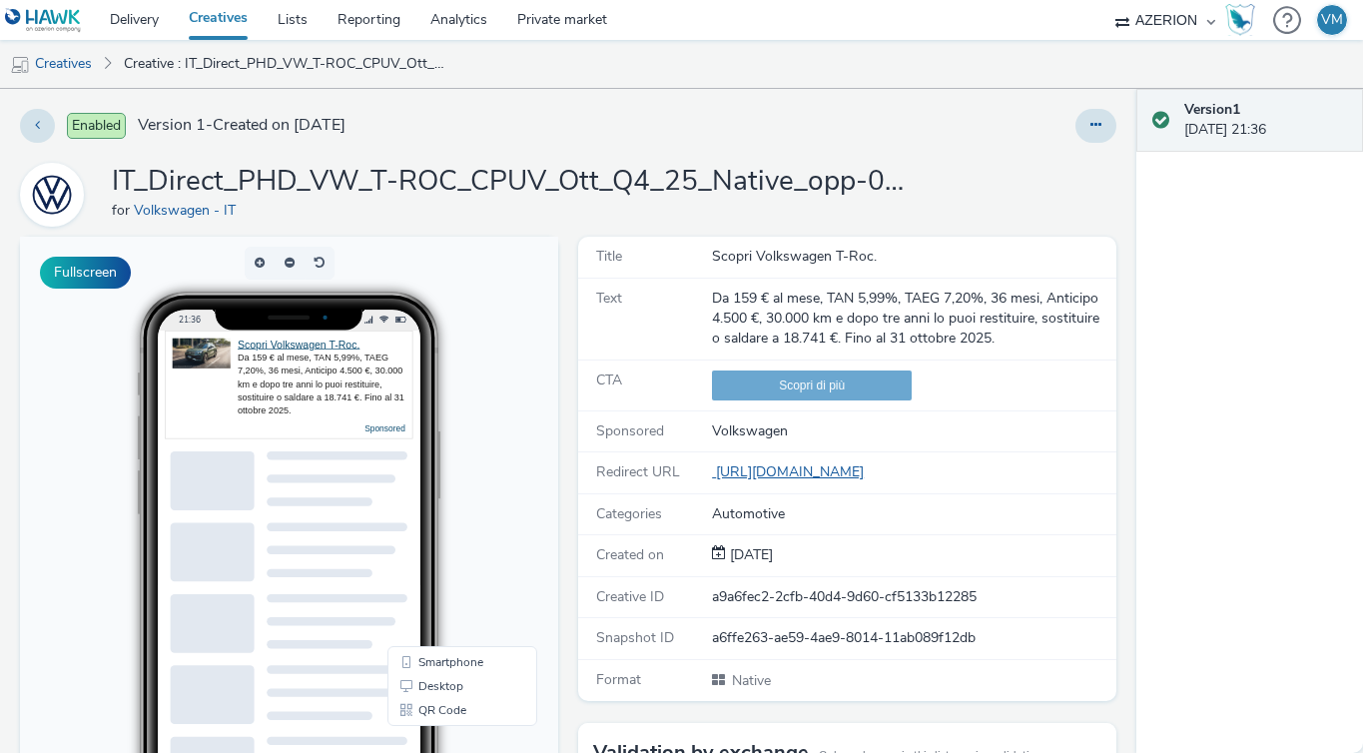
click at [872, 476] on link "[URL][DOMAIN_NAME]" at bounding box center [792, 471] width 160 height 19
click at [137, 18] on link "Delivery" at bounding box center [134, 20] width 79 height 40
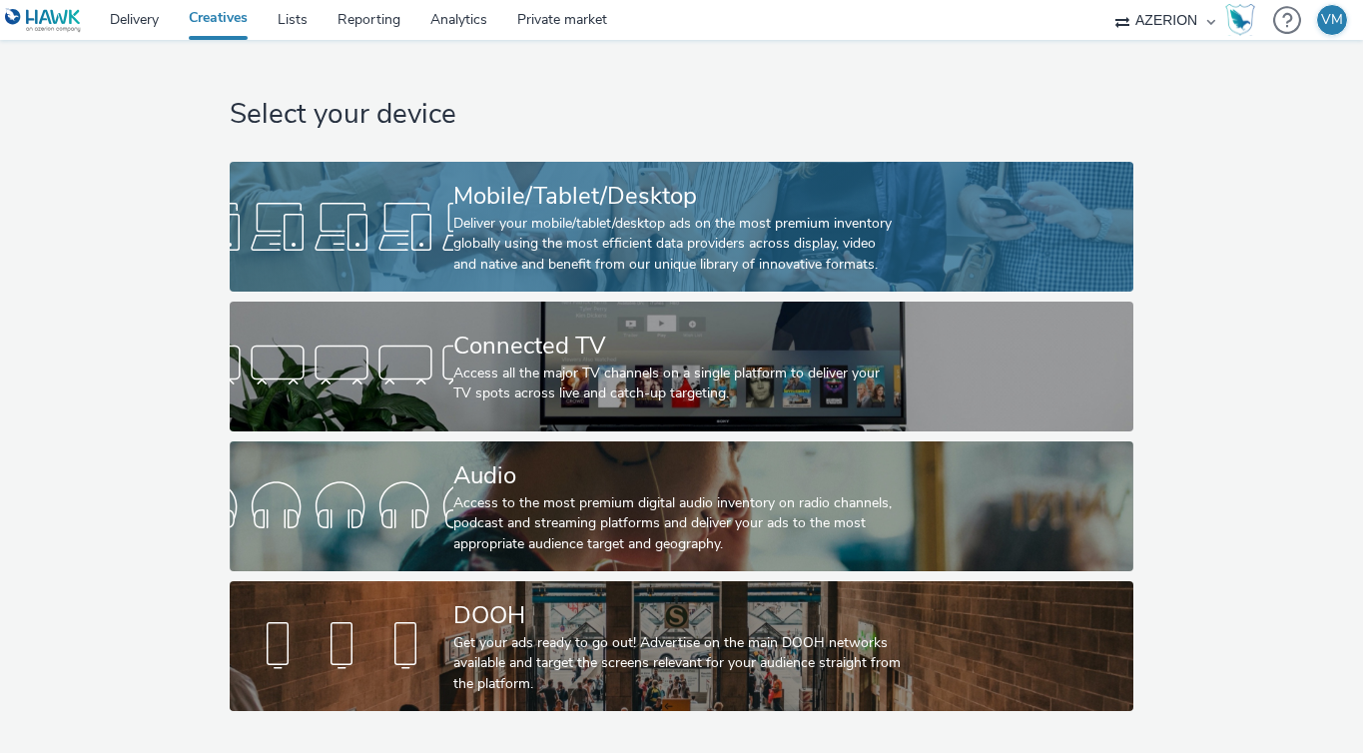
click at [494, 239] on div "Deliver your mobile/tablet/desktop ads on the most premium inventory globally u…" at bounding box center [677, 244] width 448 height 61
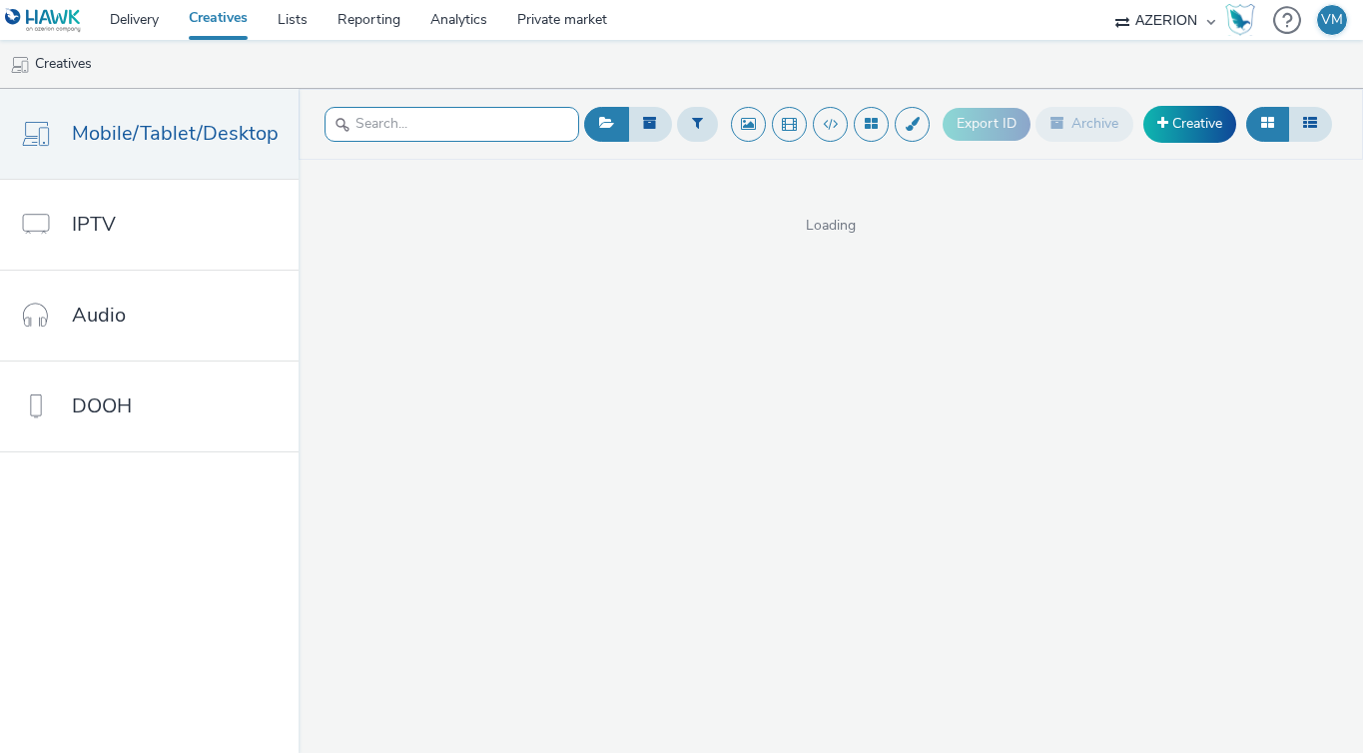
click at [410, 138] on input "text" at bounding box center [452, 124] width 255 height 35
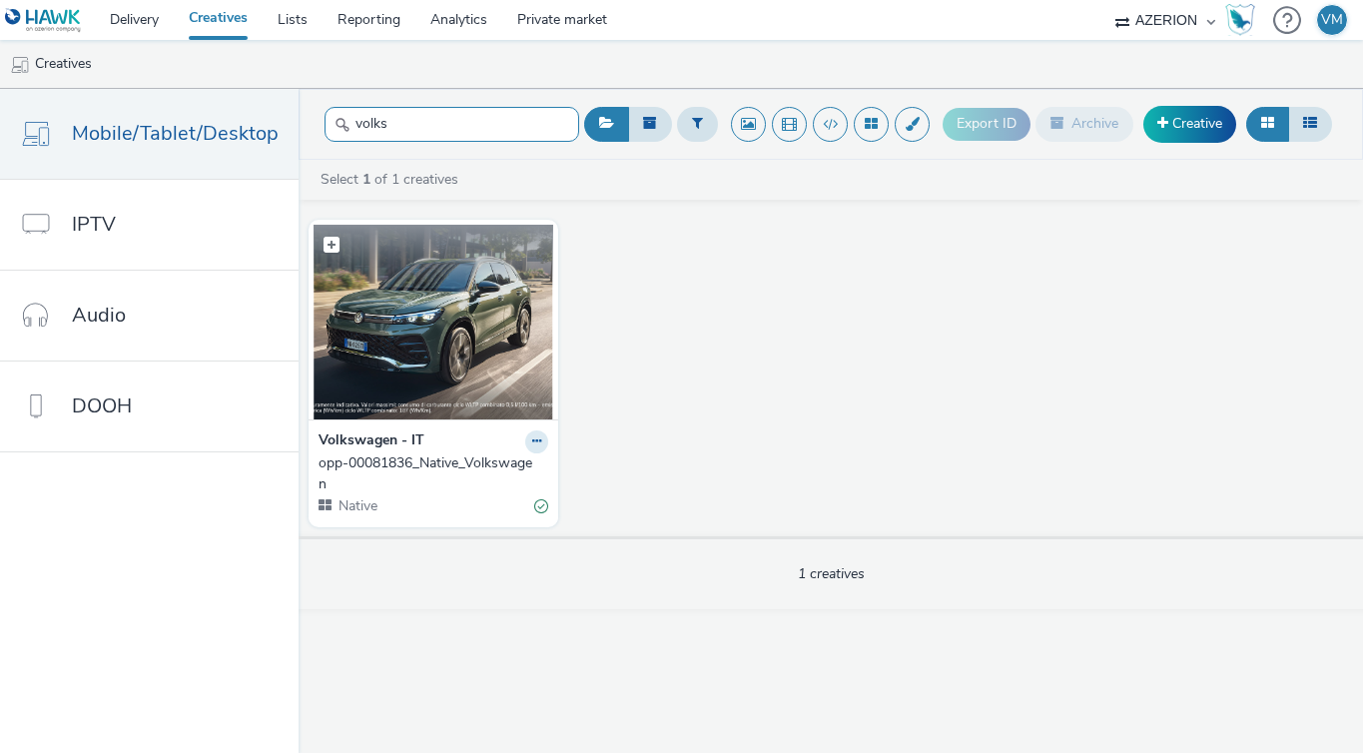
type input "volks"
click at [399, 341] on img at bounding box center [434, 322] width 240 height 195
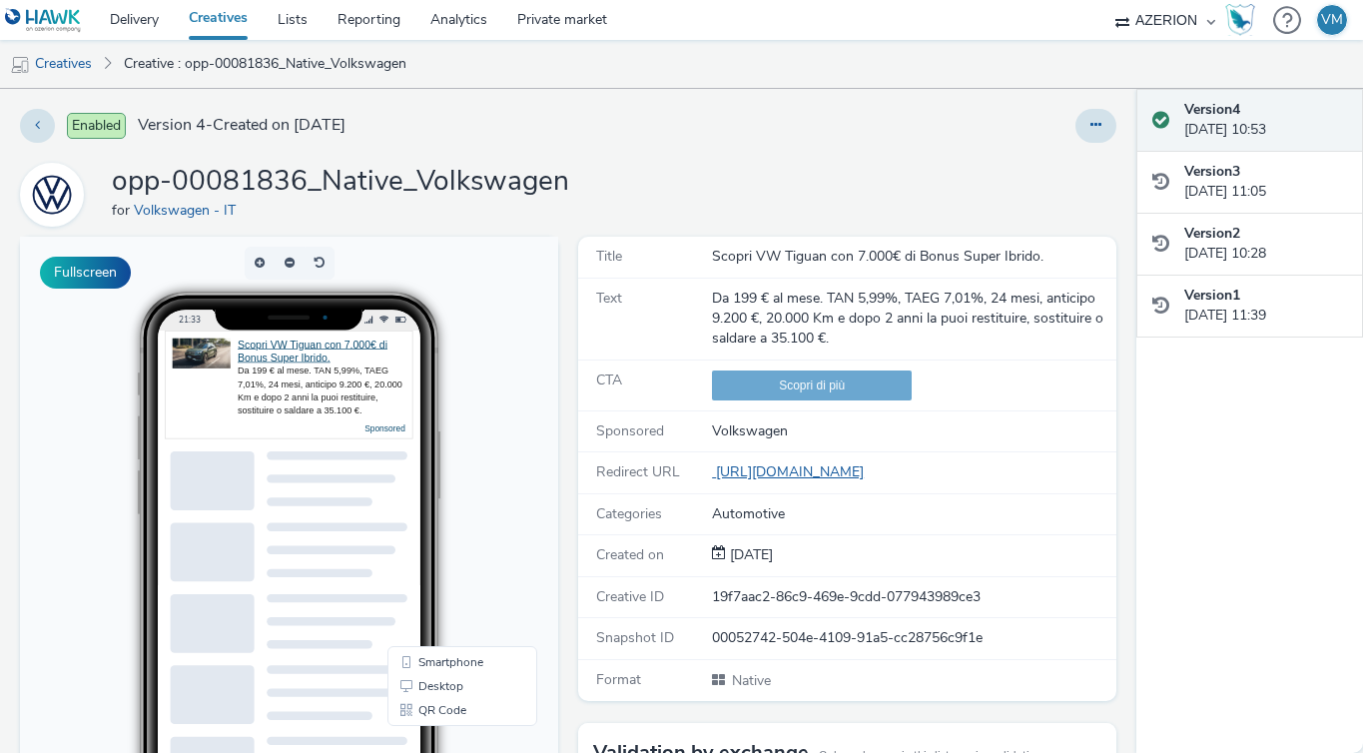
click at [872, 472] on link "https://ad.doubleclick.net/ddm/trackclk/N768950.3779690OMG_AZERION/B34122918.42…" at bounding box center [792, 471] width 160 height 19
click at [1090, 125] on icon at bounding box center [1095, 125] width 11 height 14
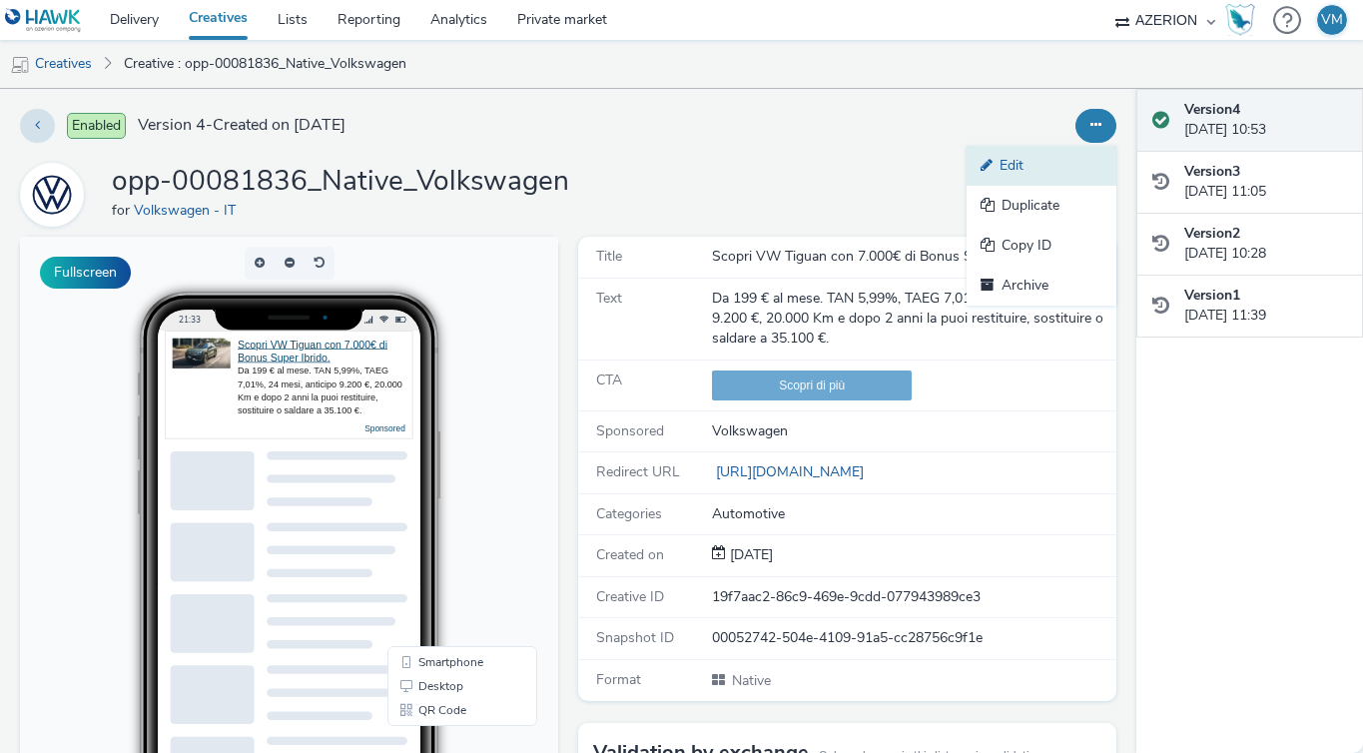
click at [1051, 149] on link "Edit" at bounding box center [1042, 166] width 150 height 40
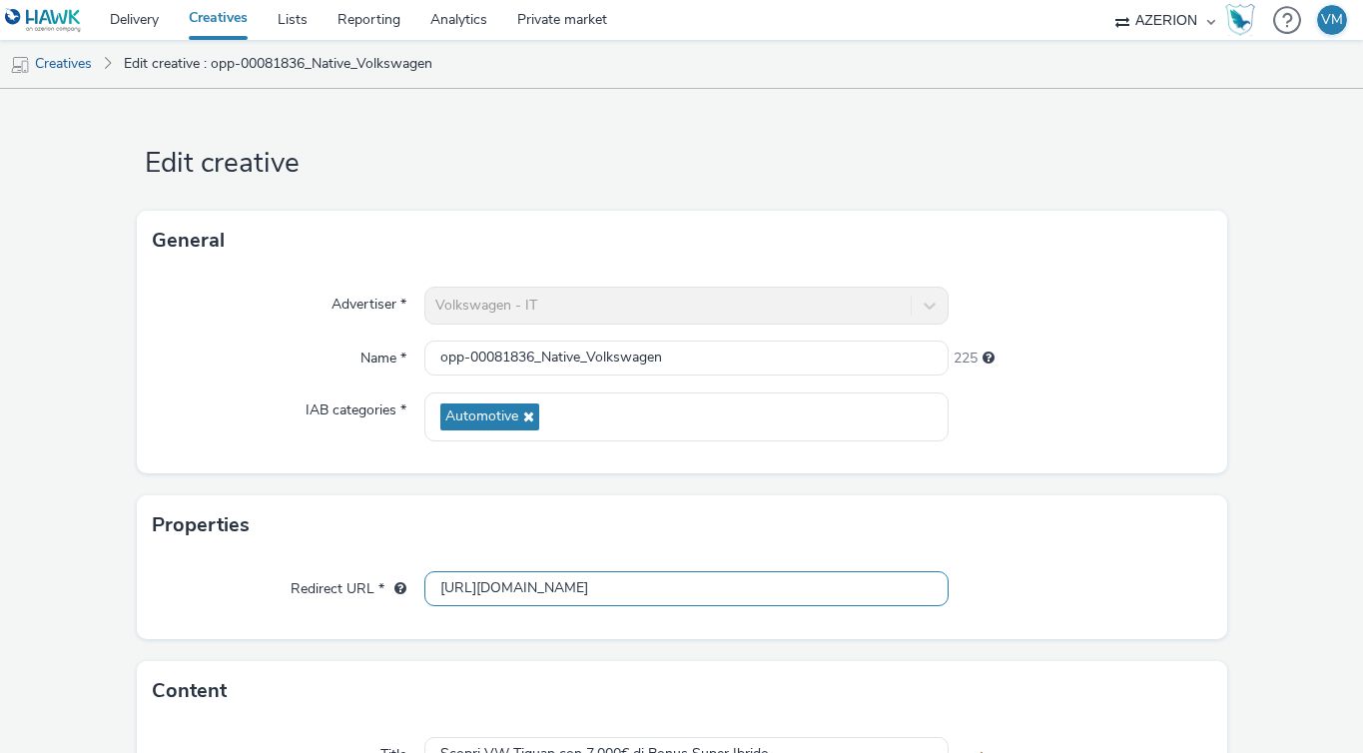
click at [775, 583] on input "https://ad.doubleclick.net/ddm/trackclk/N768950.3779690OMG_AZERION/B34122918.42…" at bounding box center [686, 588] width 524 height 35
